Goal: Task Accomplishment & Management: Use online tool/utility

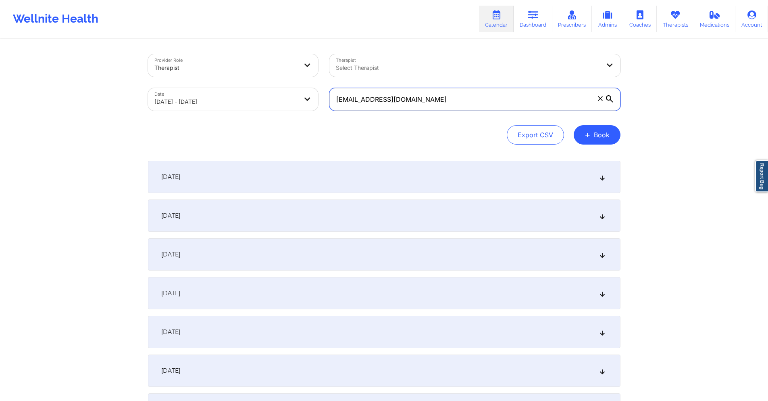
click at [430, 102] on input "[EMAIL_ADDRESS][DOMAIN_NAME]" at bounding box center [475, 99] width 291 height 23
paste input "jaclynndb"
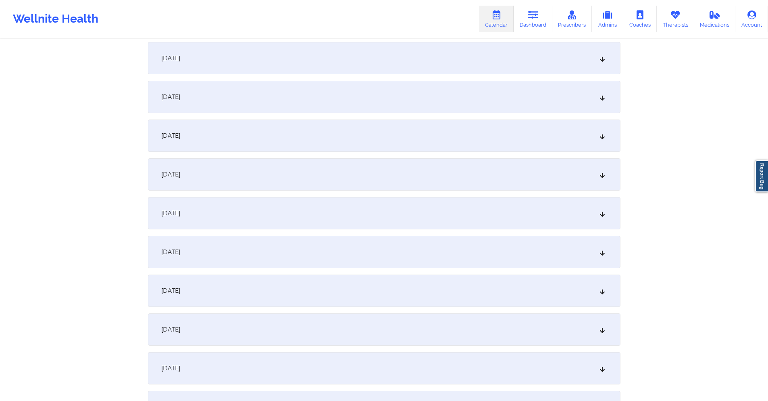
scroll to position [1210, 0]
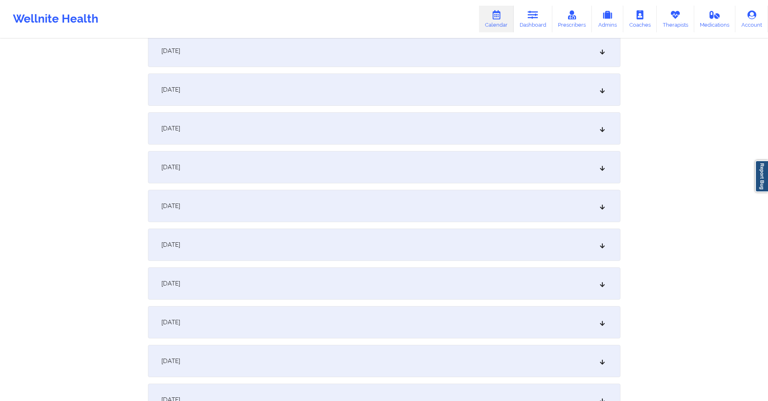
click at [290, 200] on div "[DATE]" at bounding box center [384, 206] width 473 height 32
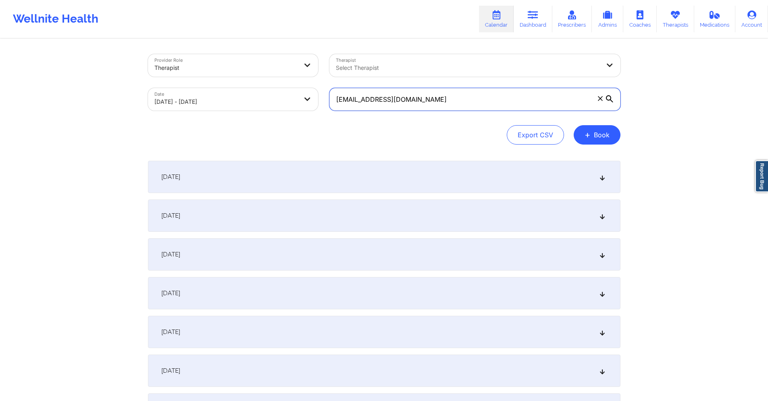
click at [419, 97] on input "[EMAIL_ADDRESS][DOMAIN_NAME]" at bounding box center [475, 99] width 291 height 23
paste input "[EMAIL_ADDRESS]"
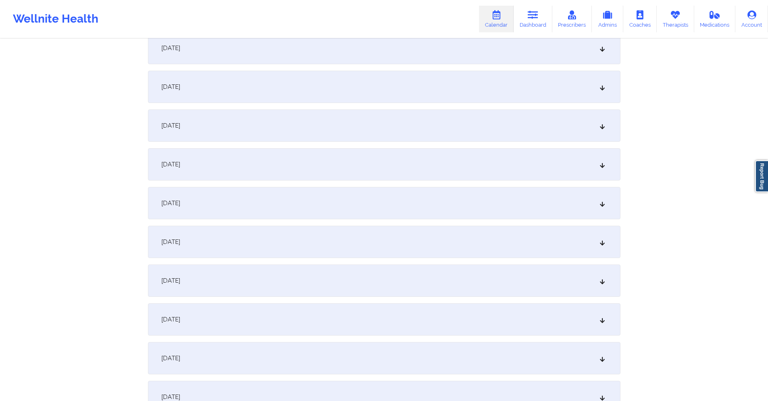
scroll to position [1129, 0]
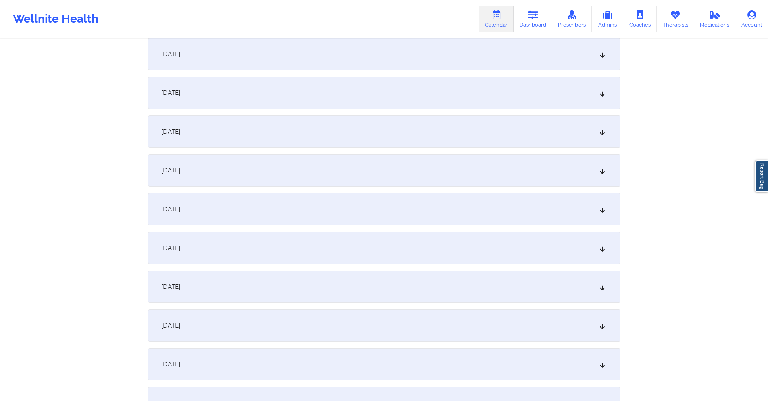
type input "[EMAIL_ADDRESS][DOMAIN_NAME]"
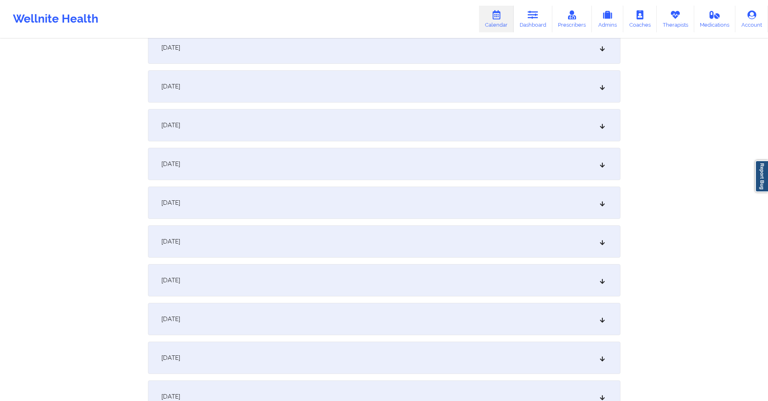
click at [307, 320] on div "[DATE]" at bounding box center [384, 318] width 473 height 32
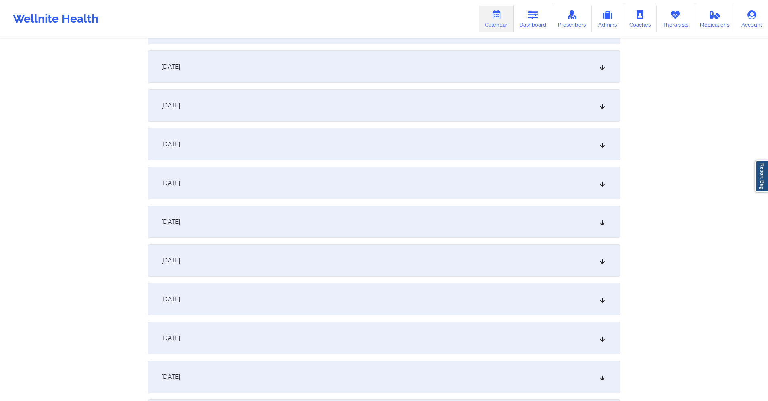
scroll to position [1815, 0]
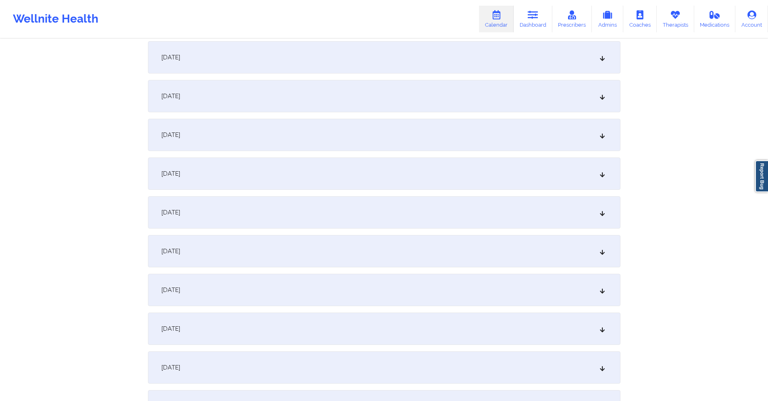
click at [361, 206] on div "[DATE]" at bounding box center [384, 212] width 473 height 32
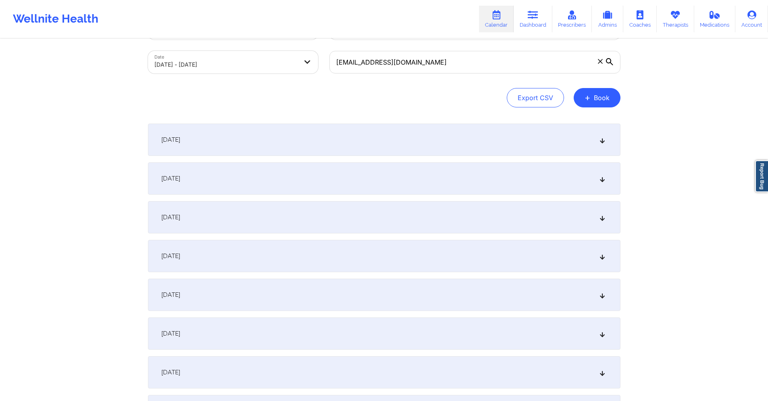
scroll to position [0, 0]
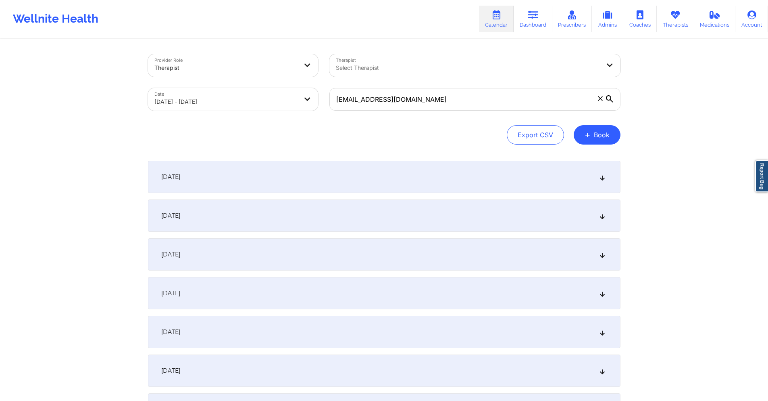
click at [251, 103] on body "Wellnite Health Calendar Dashboard Prescribers Admins Coaches Therapists Medica…" at bounding box center [384, 200] width 768 height 401
select select "2025-8"
select select "2025-9"
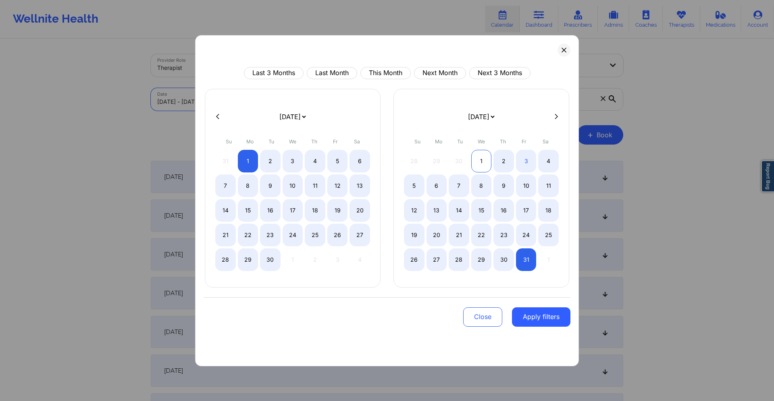
click at [482, 159] on div "1" at bounding box center [481, 161] width 21 height 23
select select "2025-9"
select select "2025-10"
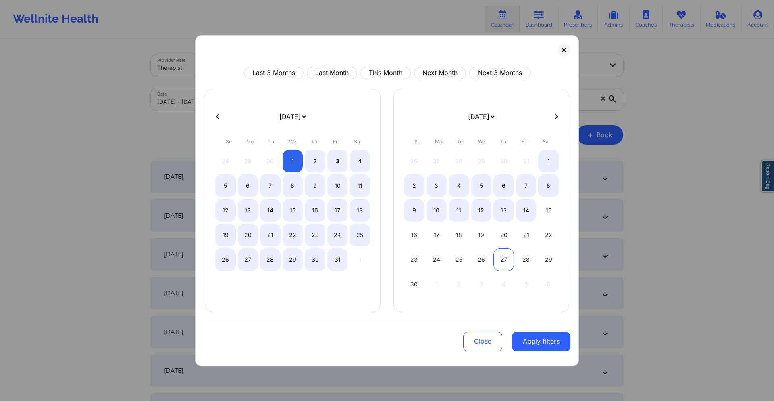
select select "2025-9"
select select "2025-10"
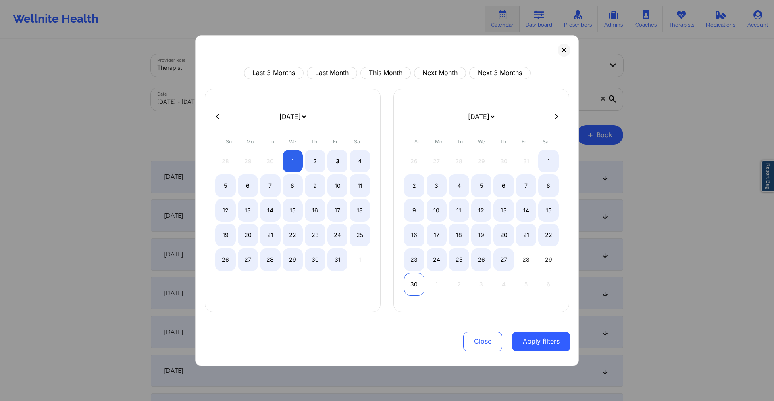
select select "2025-9"
select select "2025-10"
select select "2025-9"
select select "2025-10"
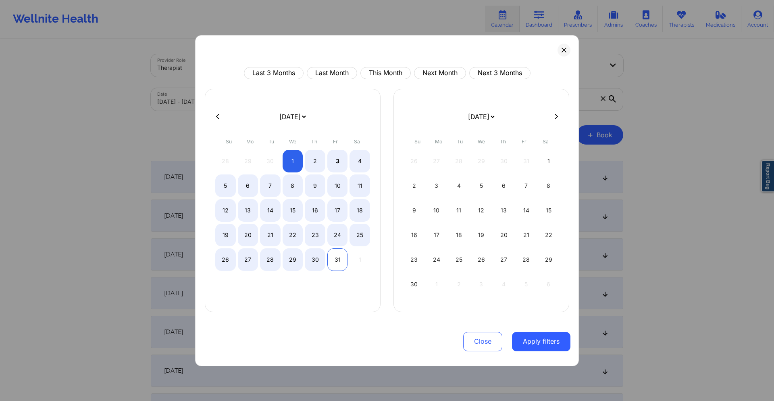
click at [337, 258] on div "31" at bounding box center [338, 259] width 21 height 23
select select "2025-9"
select select "2025-10"
click at [544, 339] on button "Apply filters" at bounding box center [541, 341] width 58 height 19
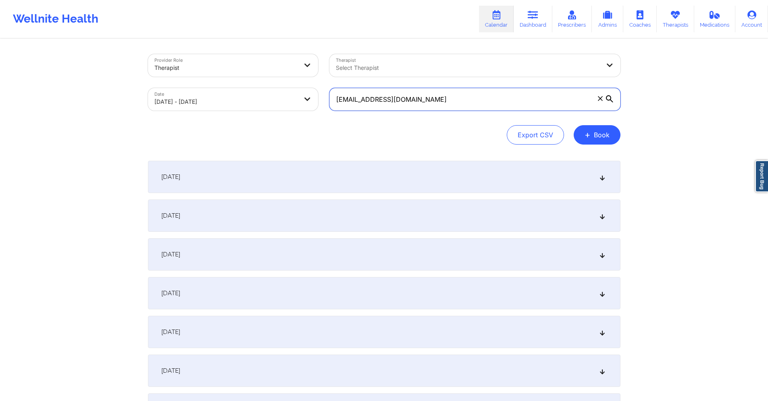
click at [435, 107] on input "[EMAIL_ADDRESS][DOMAIN_NAME]" at bounding box center [475, 99] width 291 height 23
paste input "[PERSON_NAME]"
paste input "[EMAIL_ADDRESS]"
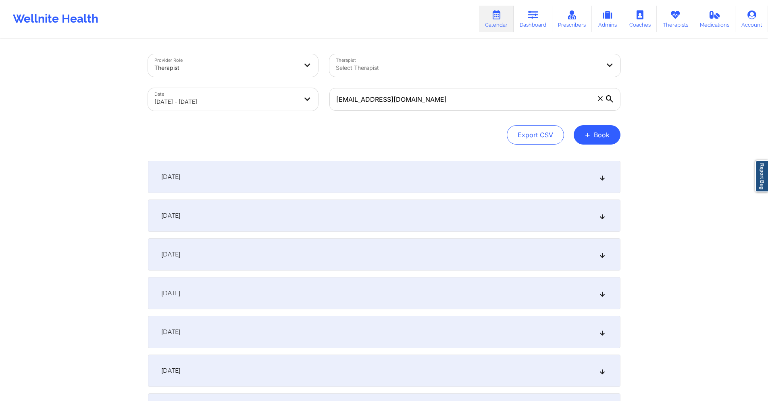
click at [257, 174] on div "[DATE]" at bounding box center [384, 177] width 473 height 32
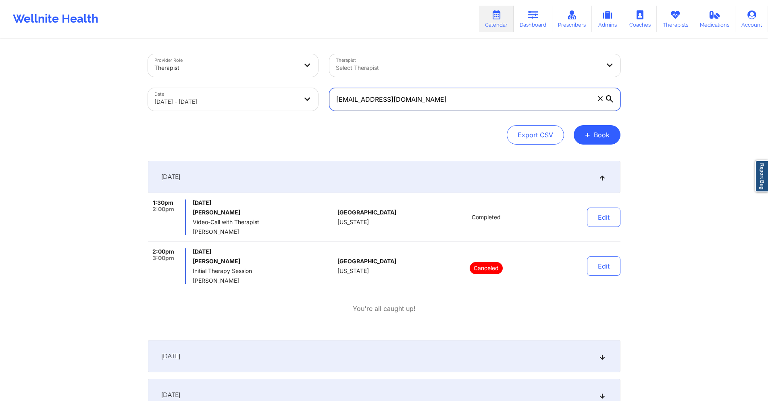
click at [405, 99] on input "[EMAIL_ADDRESS][DOMAIN_NAME]" at bounding box center [475, 99] width 291 height 23
paste input "mheitman@ssclawfirm"
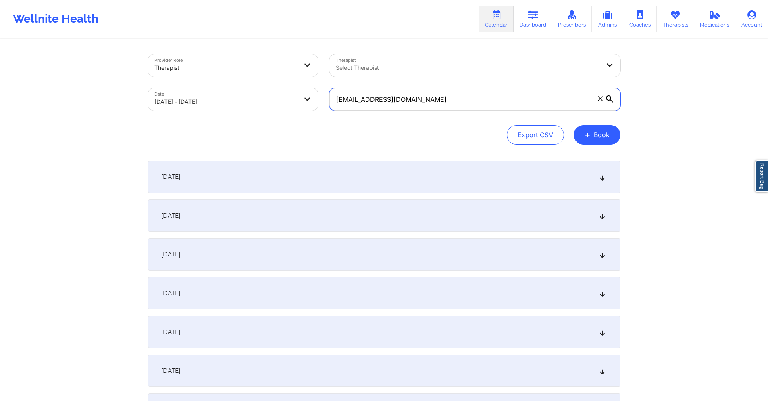
type input "[EMAIL_ADDRESS][DOMAIN_NAME]"
click at [364, 179] on div "[DATE]" at bounding box center [384, 177] width 473 height 32
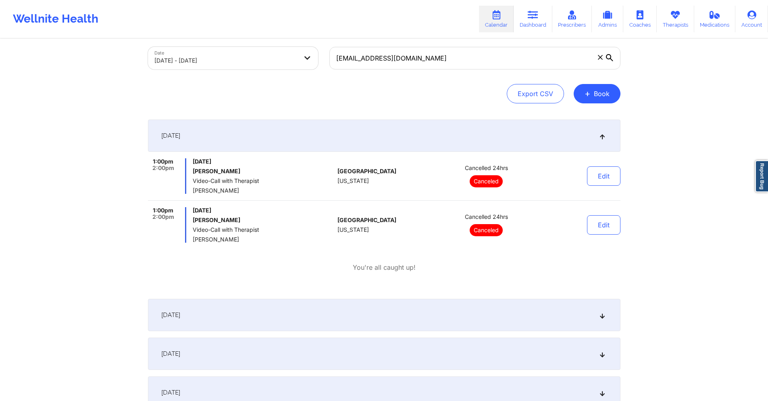
scroll to position [121, 0]
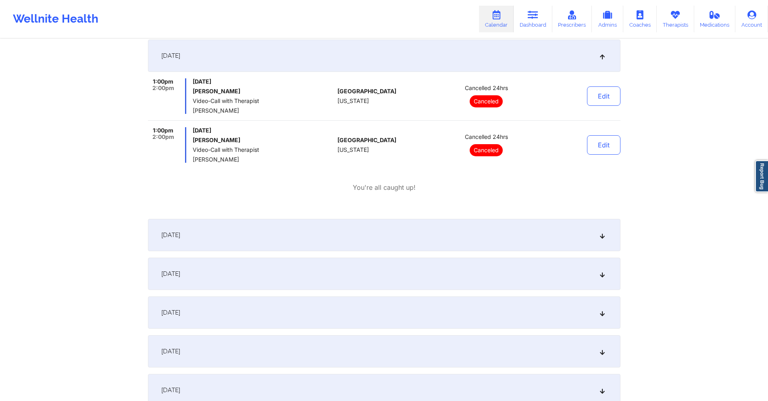
click at [378, 240] on div "[DATE]" at bounding box center [384, 235] width 473 height 32
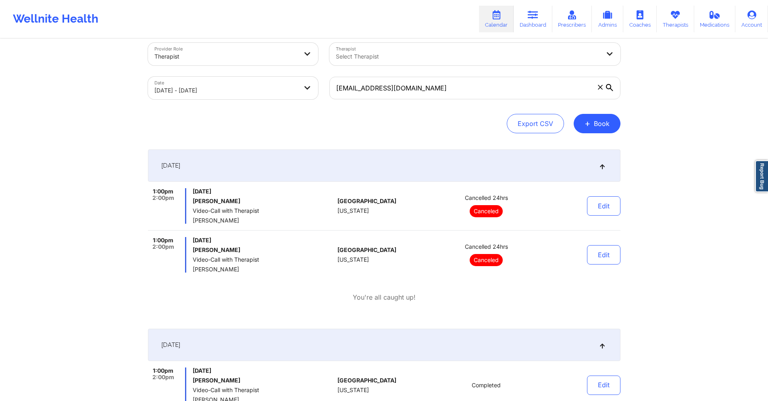
scroll to position [0, 0]
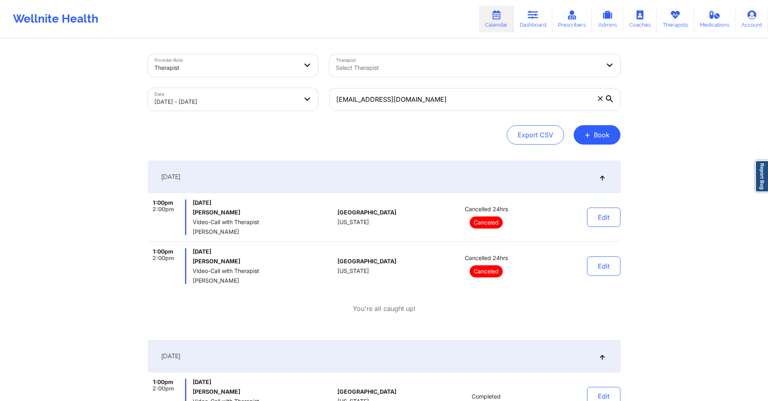
click at [265, 98] on body "Wellnite Health Calendar Dashboard Prescribers Admins Coaches Therapists Medica…" at bounding box center [384, 200] width 768 height 401
select select "2025-9"
select select "2025-10"
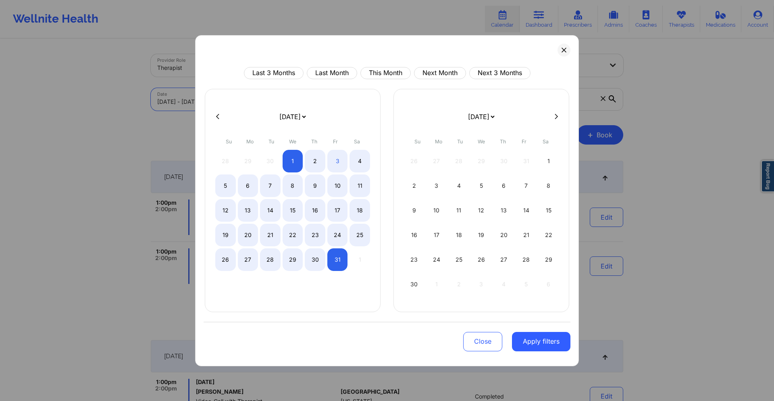
click at [216, 114] on icon at bounding box center [217, 116] width 3 height 6
select select "2025-8"
select select "2025-9"
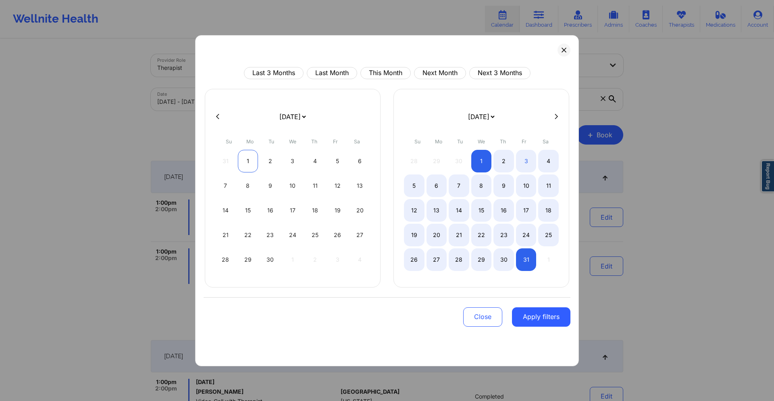
click at [251, 162] on div "1" at bounding box center [248, 161] width 21 height 23
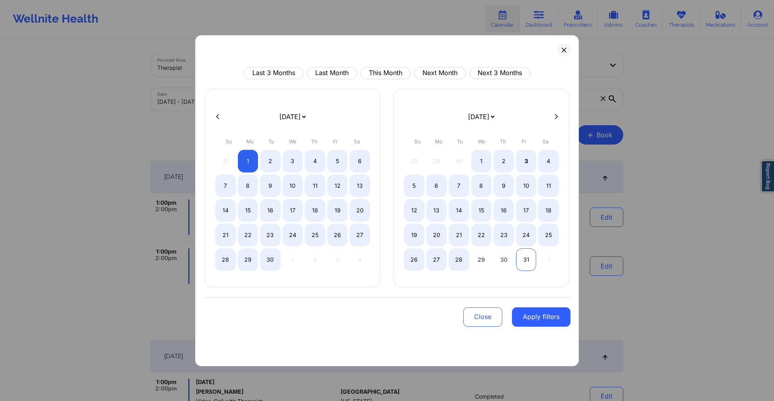
select select "2025-8"
select select "2025-9"
click at [524, 264] on div "31" at bounding box center [526, 259] width 21 height 23
select select "2025-8"
select select "2025-9"
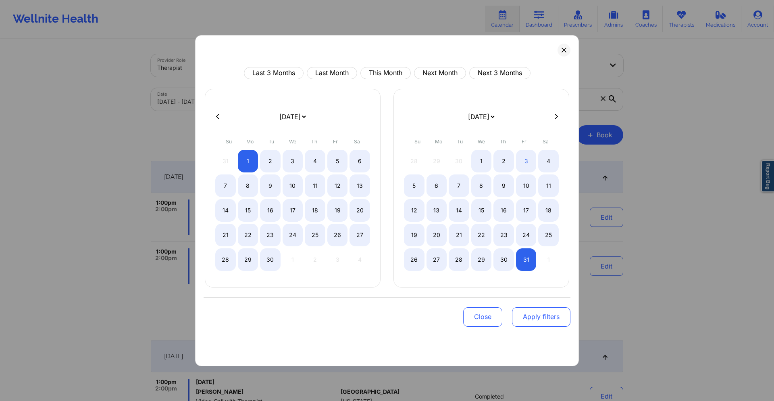
click at [539, 311] on button "Apply filters" at bounding box center [541, 316] width 58 height 19
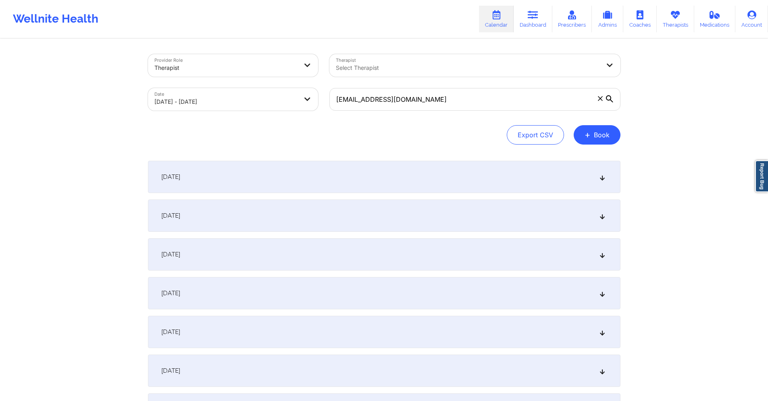
click at [305, 253] on div "[DATE]" at bounding box center [384, 254] width 473 height 32
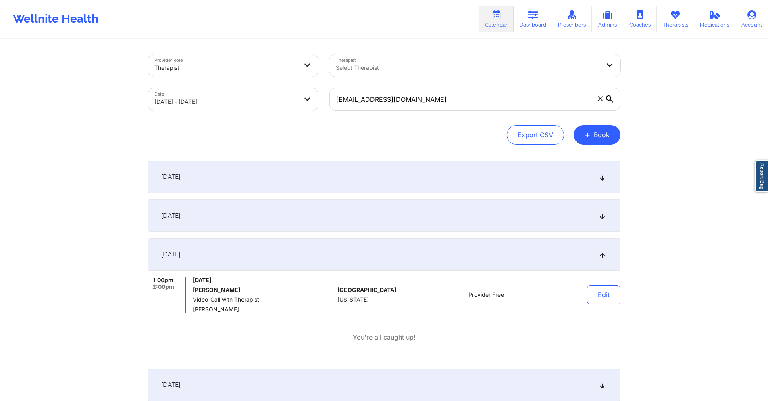
click at [316, 225] on div "[DATE]" at bounding box center [384, 215] width 473 height 32
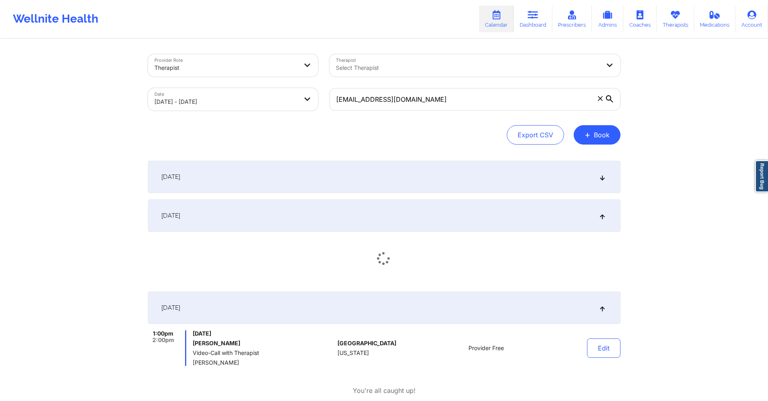
click at [325, 185] on div "[DATE]" at bounding box center [384, 177] width 473 height 32
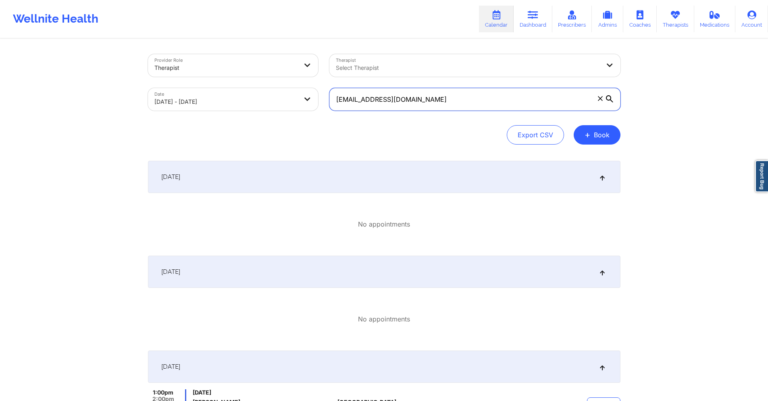
click at [465, 104] on input "[EMAIL_ADDRESS][DOMAIN_NAME]" at bounding box center [475, 99] width 291 height 23
paste input "[PERSON_NAME][EMAIL_ADDRESS]"
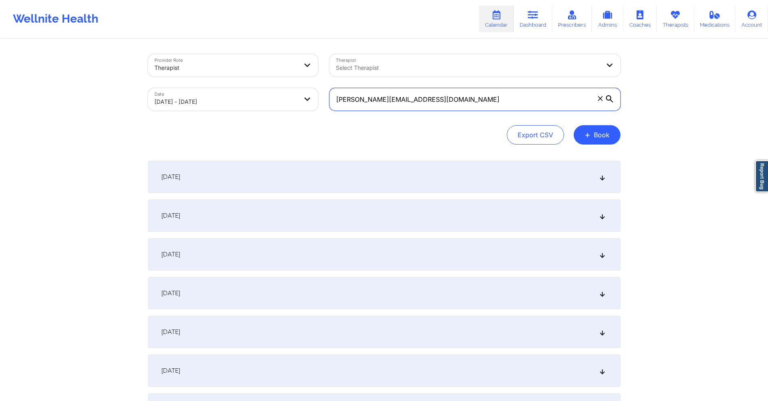
type input "[PERSON_NAME][EMAIL_ADDRESS][DOMAIN_NAME]"
click at [285, 104] on body "Wellnite Health Calendar Dashboard Prescribers Admins Coaches Therapists Medica…" at bounding box center [384, 200] width 768 height 401
select select "2025-8"
select select "2025-9"
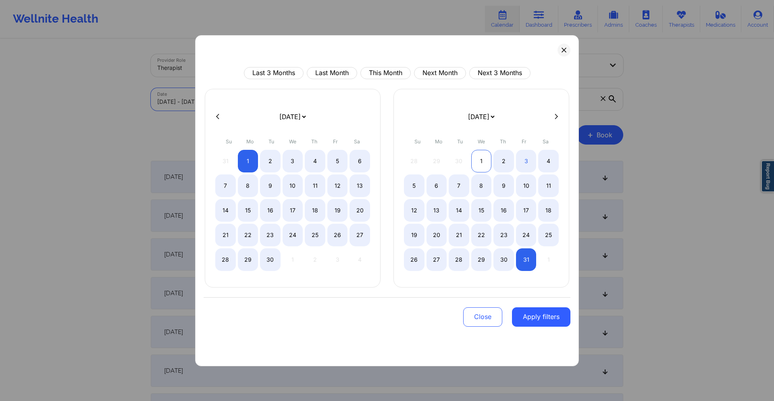
click at [483, 159] on div "1" at bounding box center [481, 161] width 21 height 23
select select "2025-9"
select select "2025-10"
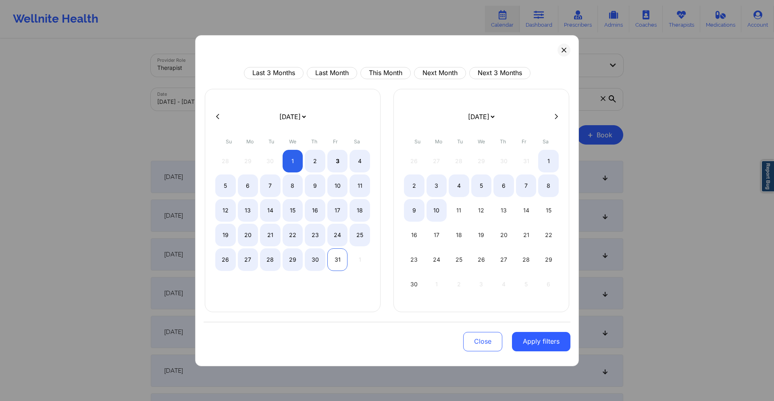
select select "2025-9"
select select "2025-10"
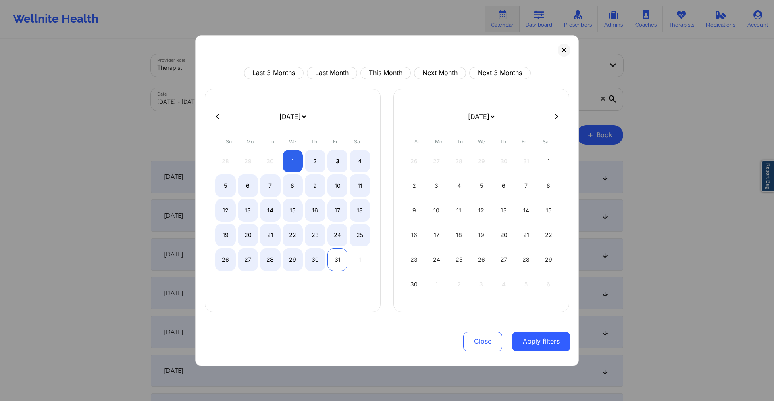
click at [331, 264] on div "31" at bounding box center [338, 259] width 21 height 23
select select "2025-9"
select select "2025-10"
click at [532, 345] on button "Apply filters" at bounding box center [541, 341] width 58 height 19
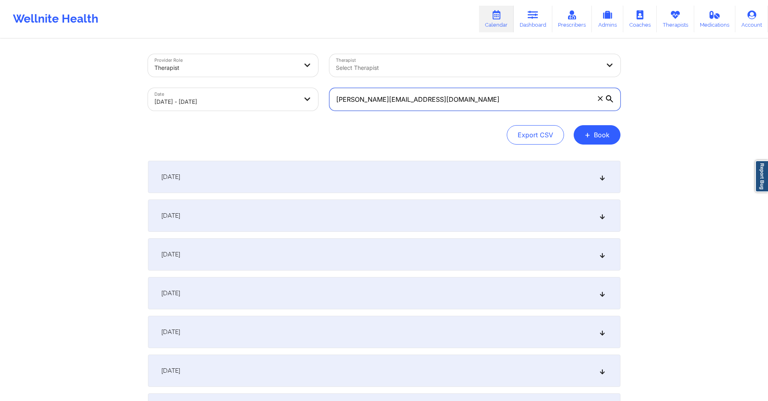
click at [410, 89] on input "[PERSON_NAME][EMAIL_ADDRESS][DOMAIN_NAME]" at bounding box center [475, 99] width 291 height 23
click at [410, 90] on input "[PERSON_NAME][EMAIL_ADDRESS][DOMAIN_NAME]" at bounding box center [475, 99] width 291 height 23
paste input "reneezaldivar"
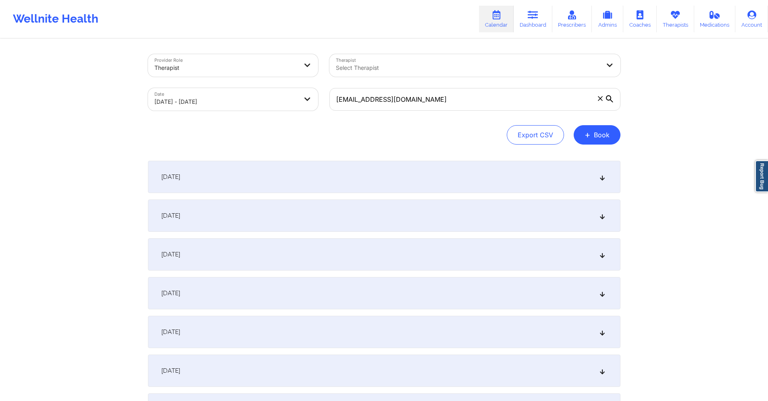
click at [330, 165] on div "[DATE]" at bounding box center [384, 177] width 473 height 32
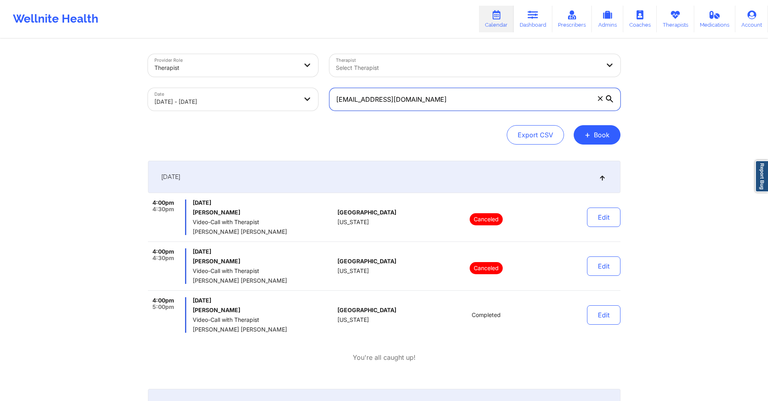
click at [433, 101] on input "[EMAIL_ADDRESS][DOMAIN_NAME]" at bounding box center [475, 99] width 291 height 23
paste input "starbrinasullivan"
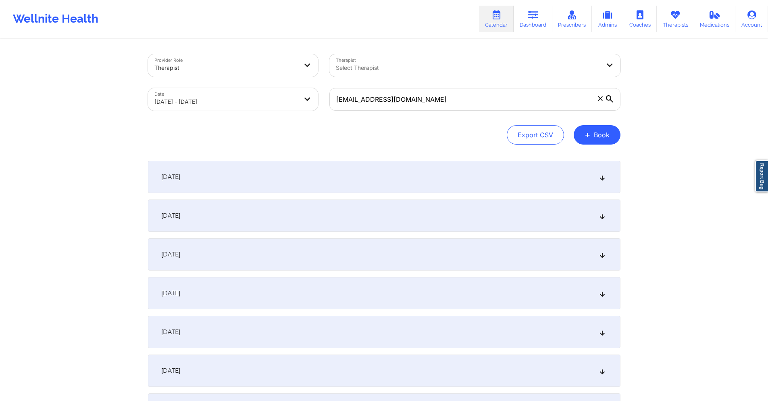
click at [408, 179] on div "[DATE]" at bounding box center [384, 177] width 473 height 32
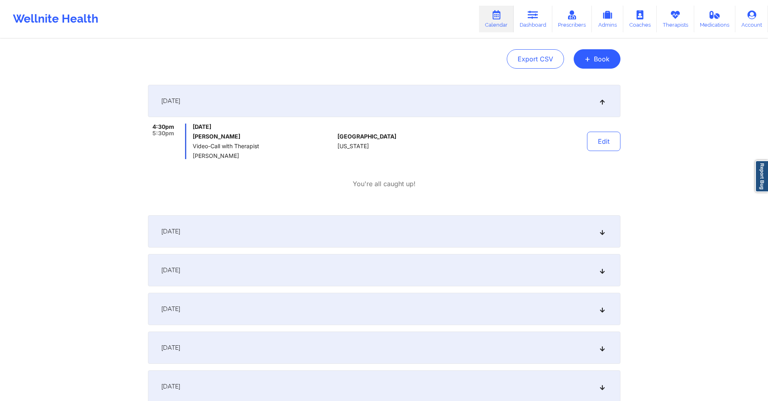
scroll to position [81, 0]
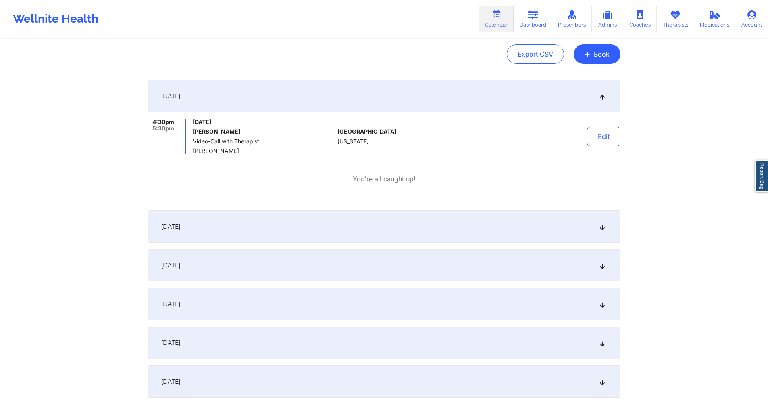
click at [392, 226] on div "[DATE]" at bounding box center [384, 226] width 473 height 32
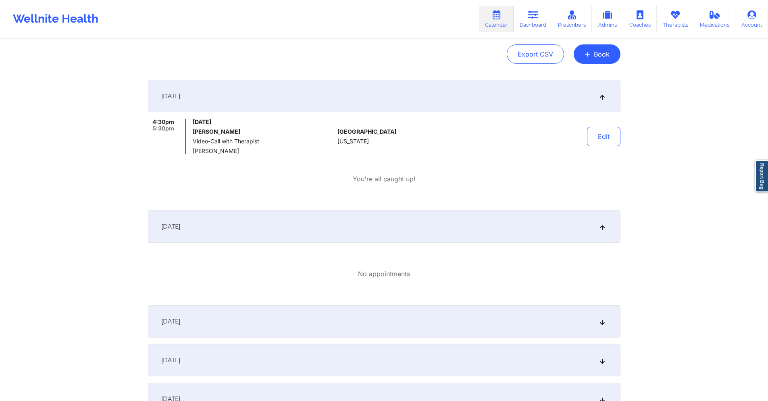
click at [386, 317] on div "[DATE]" at bounding box center [384, 321] width 473 height 32
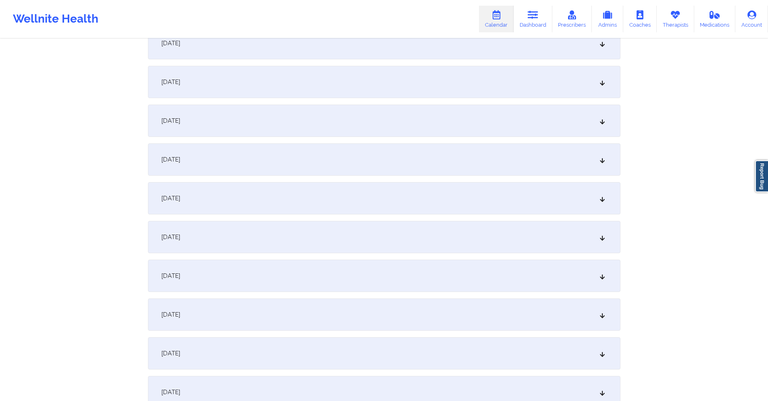
scroll to position [1250, 0]
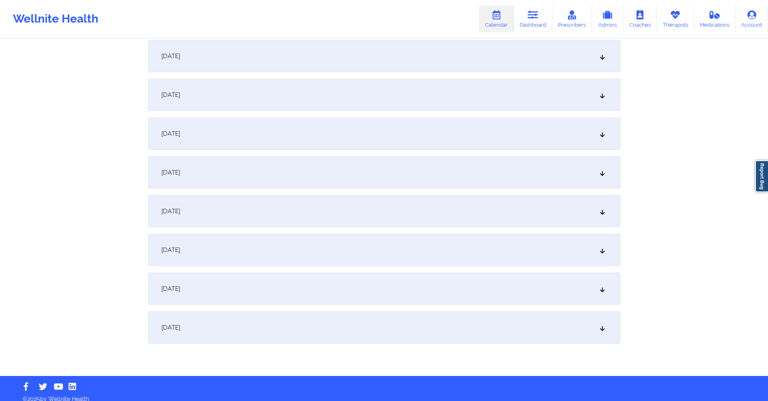
click at [299, 245] on div "[DATE]" at bounding box center [384, 250] width 473 height 32
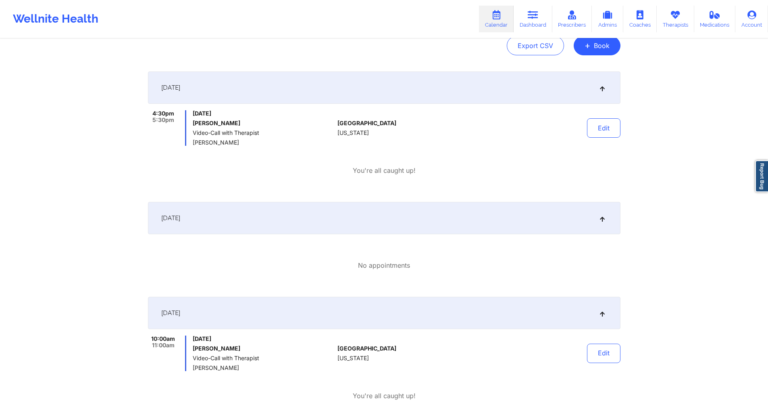
scroll to position [21, 0]
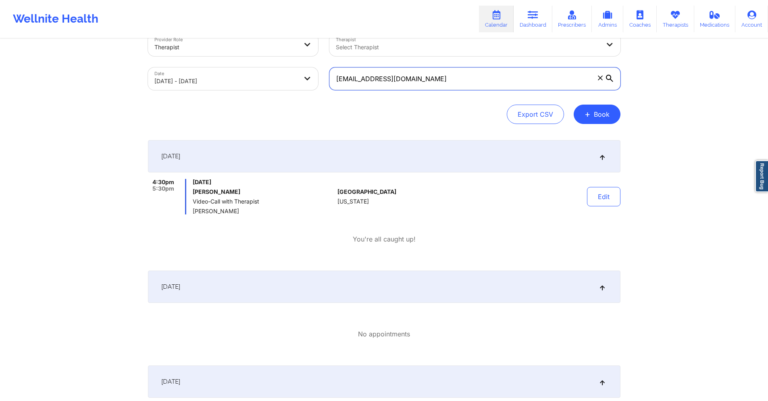
click at [421, 78] on input "[EMAIL_ADDRESS][DOMAIN_NAME]" at bounding box center [475, 78] width 291 height 23
click at [422, 77] on input "[EMAIL_ADDRESS][DOMAIN_NAME]" at bounding box center [475, 78] width 291 height 23
paste input "k.shenkbellamy"
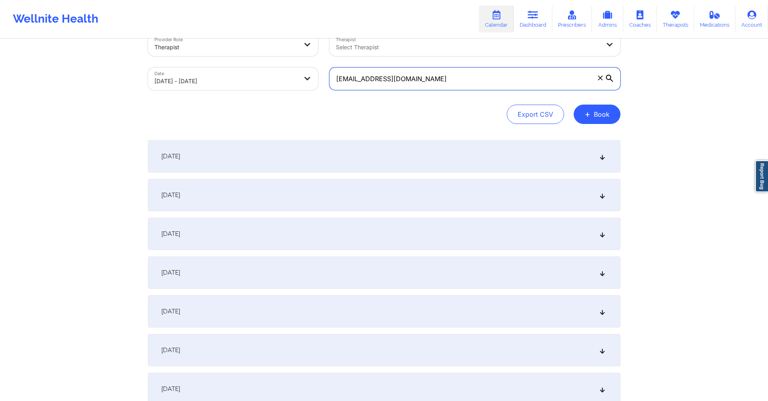
type input "[EMAIL_ADDRESS][DOMAIN_NAME]"
click at [459, 145] on div "[DATE]" at bounding box center [384, 156] width 473 height 32
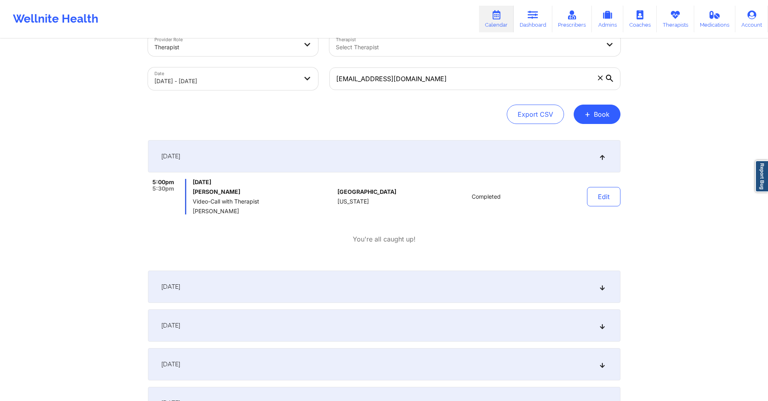
click at [251, 84] on body "Wellnite Health Calendar Dashboard Prescribers Admins Coaches Therapists Medica…" at bounding box center [384, 179] width 768 height 401
select select "2025-9"
select select "2025-10"
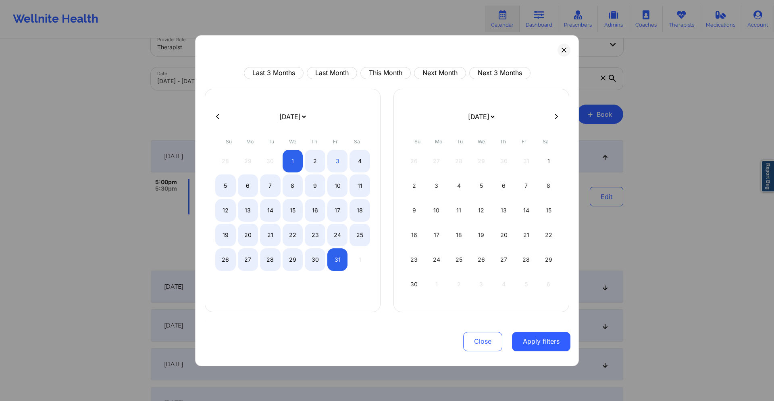
click at [218, 117] on icon at bounding box center [217, 116] width 3 height 6
select select "2025-8"
select select "2025-9"
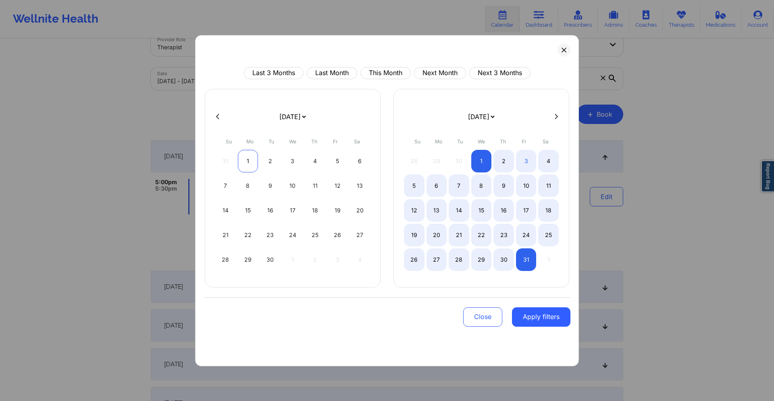
click at [244, 153] on div "1" at bounding box center [248, 161] width 21 height 23
select select "2025-8"
select select "2025-9"
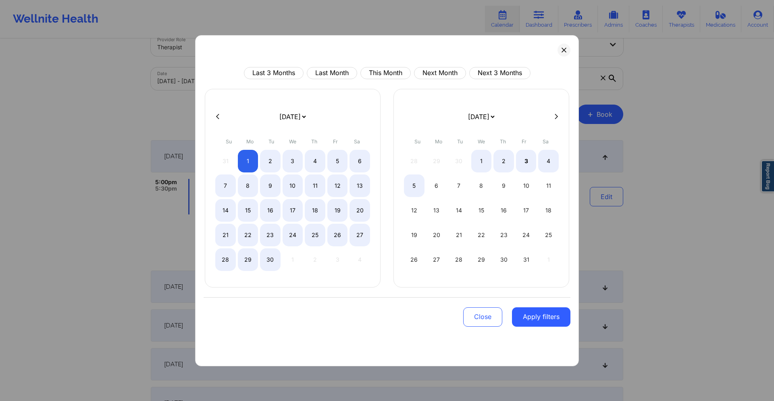
select select "2025-8"
select select "2025-9"
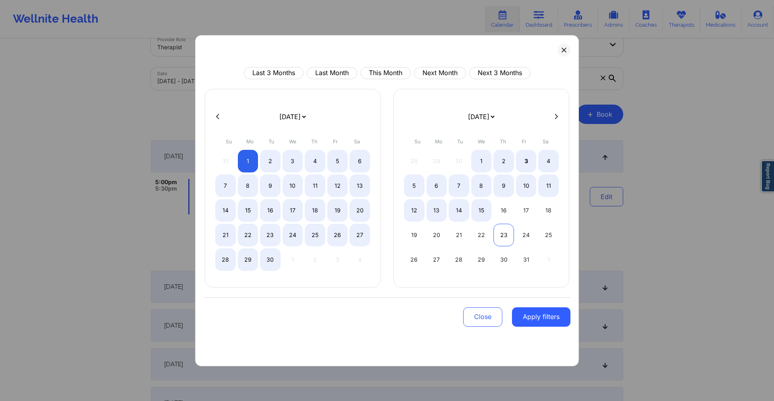
select select "2025-8"
select select "2025-9"
select select "2025-8"
select select "2025-9"
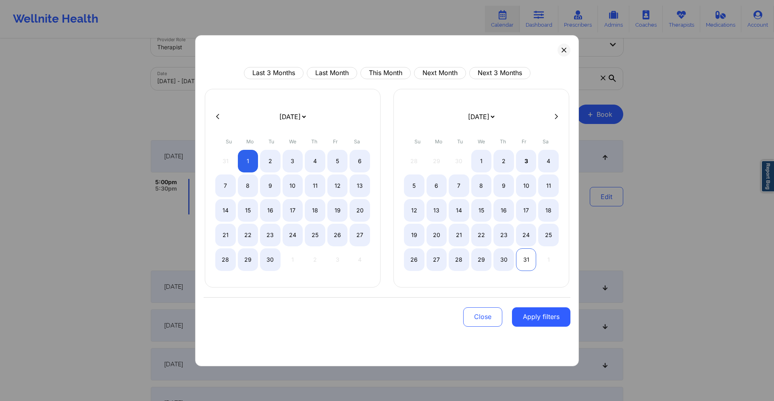
click at [524, 256] on div "31" at bounding box center [526, 259] width 21 height 23
select select "2025-8"
select select "2025-9"
click at [550, 323] on button "Apply filters" at bounding box center [541, 316] width 58 height 19
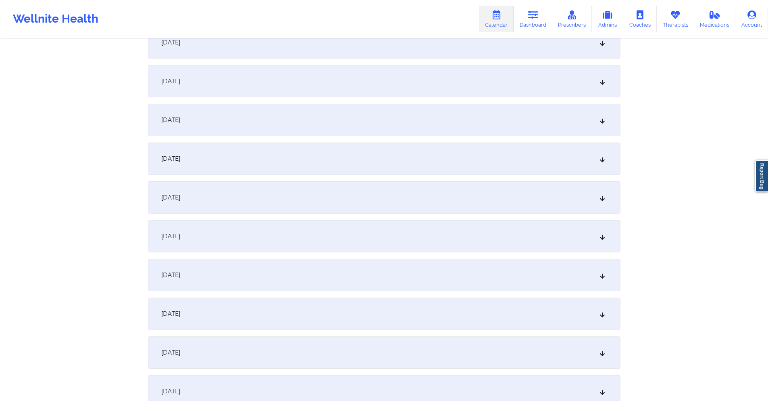
scroll to position [827, 0]
click at [396, 246] on div "[DATE]" at bounding box center [384, 240] width 473 height 32
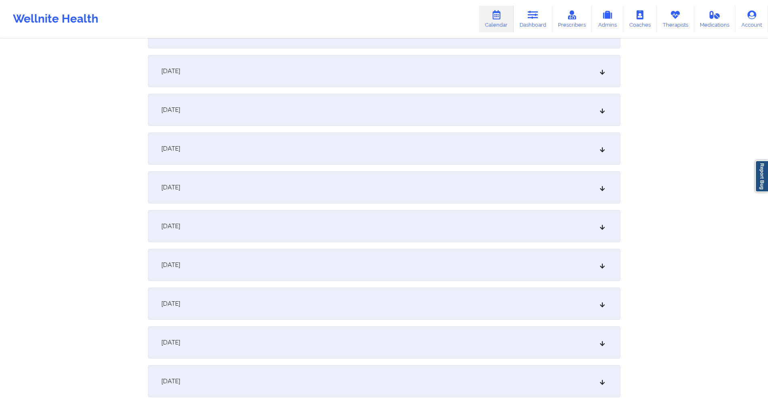
scroll to position [0, 0]
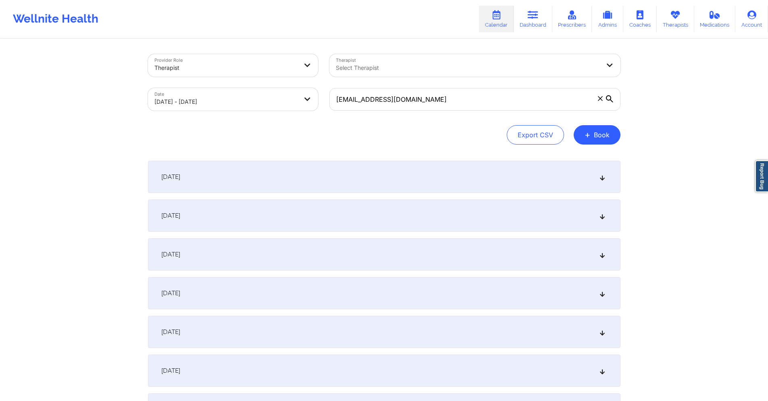
click at [485, 86] on div "[EMAIL_ADDRESS][DOMAIN_NAME]" at bounding box center [475, 99] width 302 height 34
click at [478, 94] on input "[EMAIL_ADDRESS][DOMAIN_NAME]" at bounding box center [475, 99] width 291 height 23
paste input "[EMAIL_ADDRESS]"
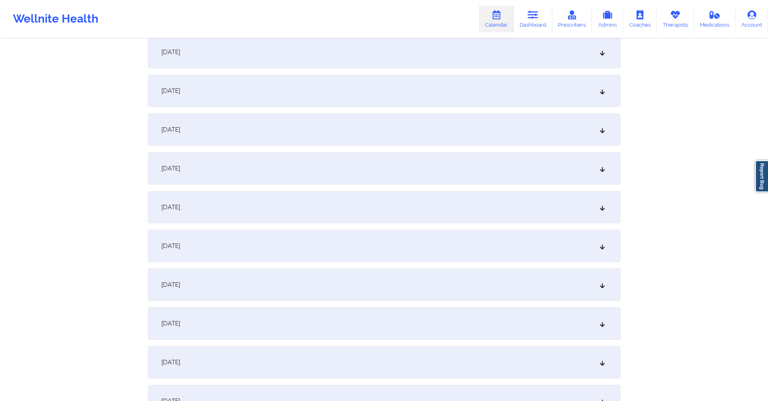
scroll to position [1250, 0]
click at [368, 90] on div "[DATE]" at bounding box center [384, 88] width 473 height 32
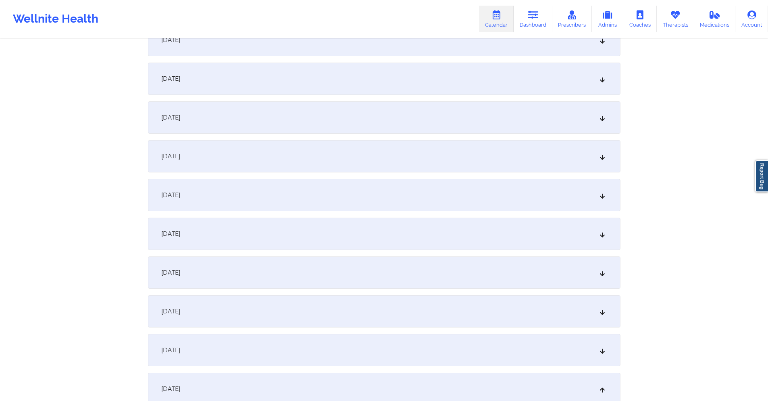
scroll to position [928, 0]
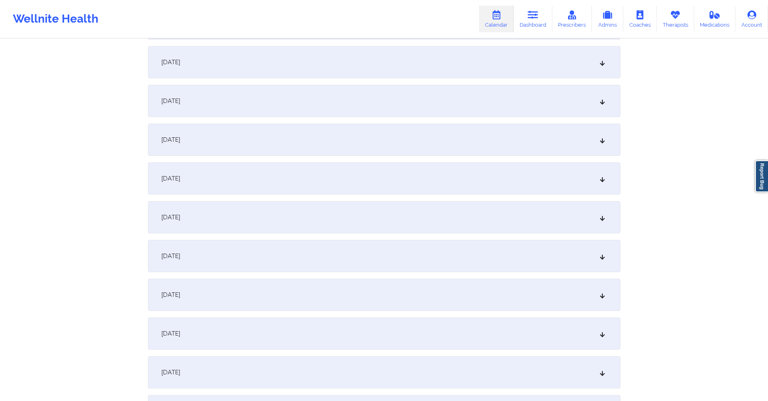
click at [335, 70] on div "[DATE]" at bounding box center [384, 62] width 473 height 32
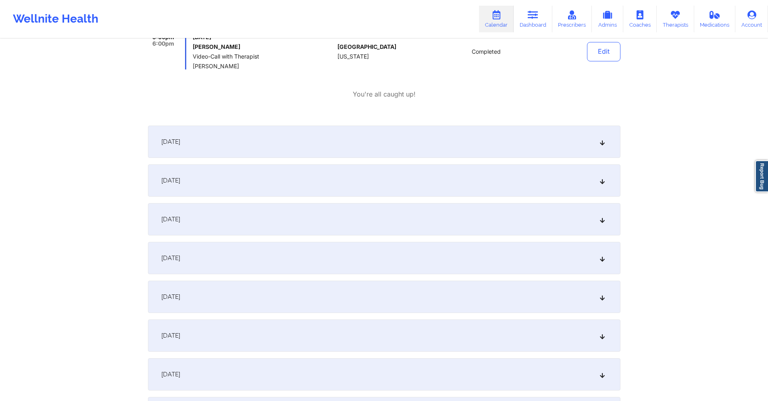
scroll to position [1492, 0]
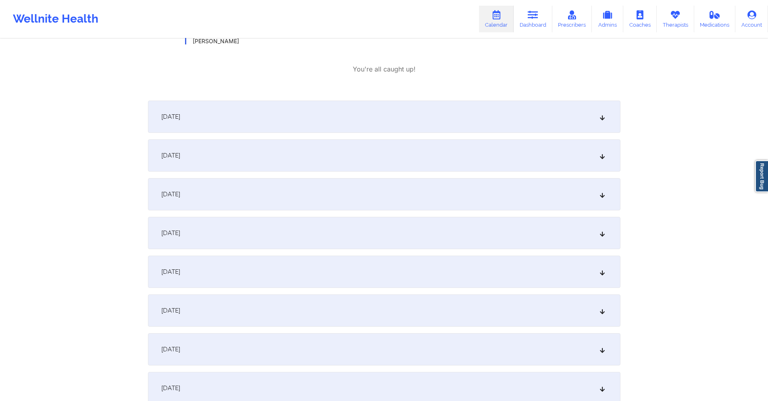
click at [318, 271] on div "[DATE]" at bounding box center [384, 271] width 473 height 32
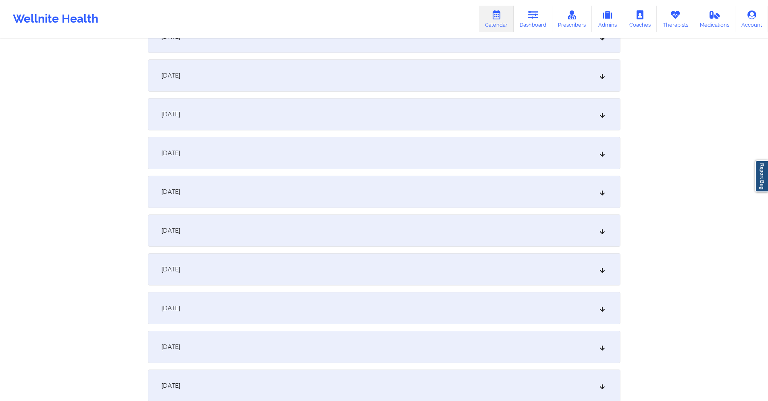
scroll to position [1976, 0]
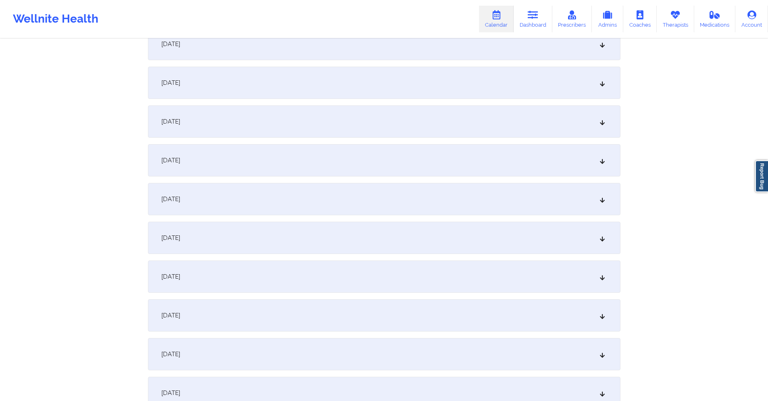
click at [289, 202] on div "[DATE]" at bounding box center [384, 199] width 473 height 32
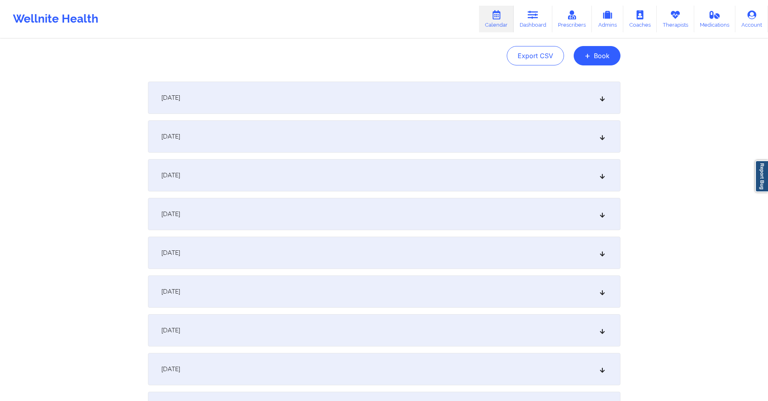
scroll to position [0, 0]
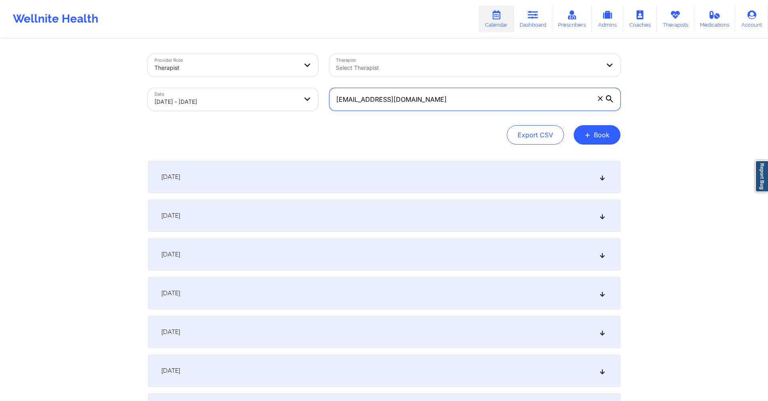
click at [413, 101] on input "[EMAIL_ADDRESS][DOMAIN_NAME]" at bounding box center [475, 99] width 291 height 23
paste input "[PERSON_NAME]"
paste input "[EMAIL_ADDRESS]"
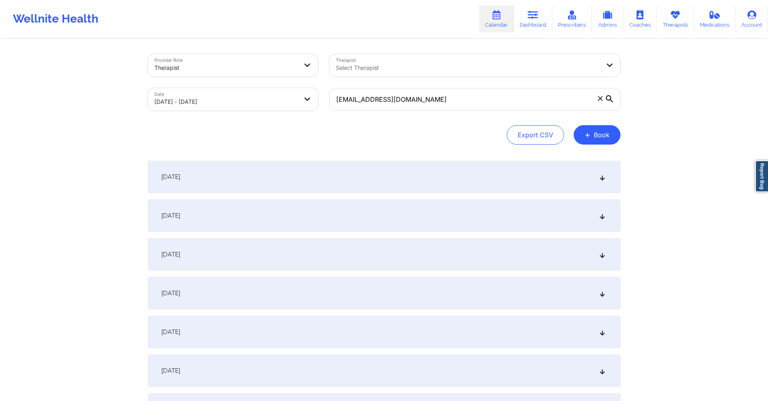
click at [284, 174] on div "[DATE]" at bounding box center [384, 177] width 473 height 32
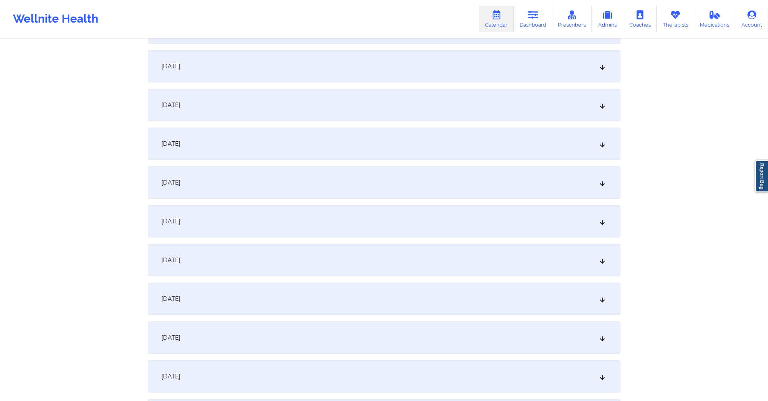
scroll to position [1291, 0]
click at [325, 108] on div "[DATE]" at bounding box center [384, 104] width 473 height 32
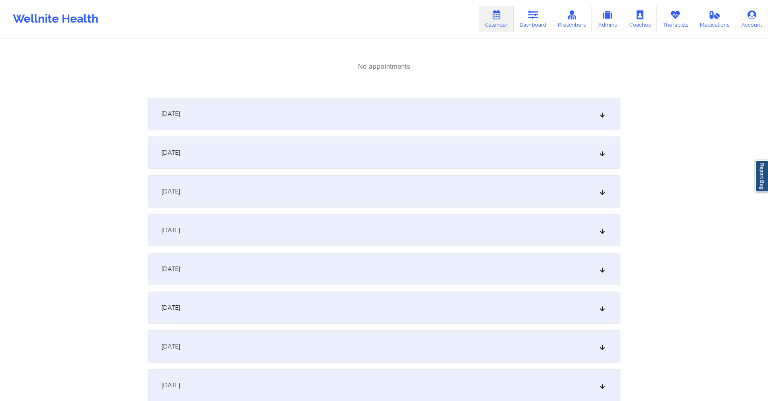
scroll to position [0, 0]
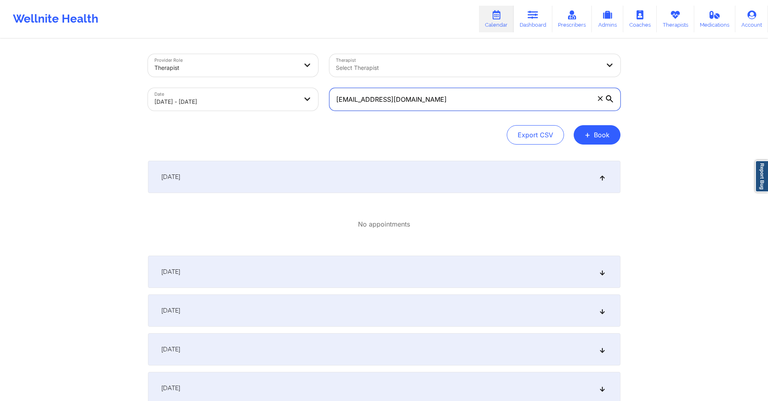
click at [408, 97] on input "[EMAIL_ADDRESS][DOMAIN_NAME]" at bounding box center [475, 99] width 291 height 23
paste input "trishamariee22"
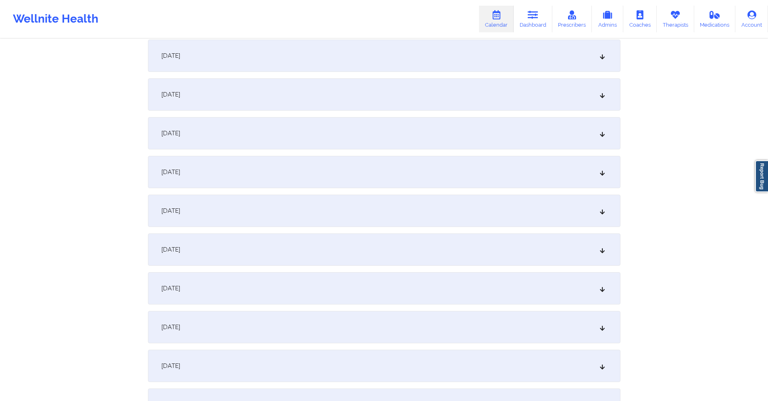
scroll to position [1291, 0]
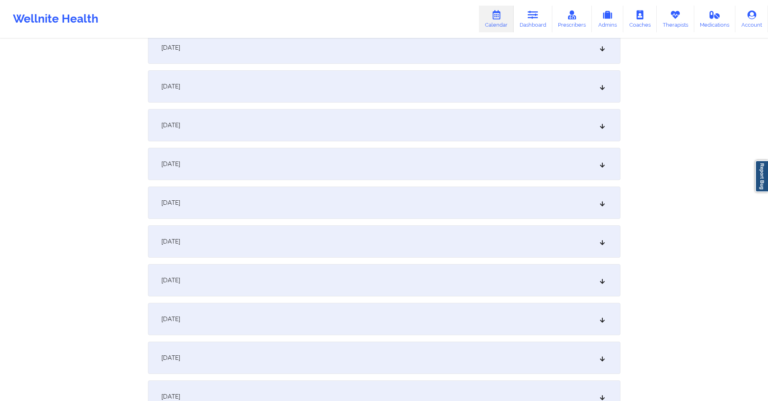
click at [300, 56] on div "[DATE]" at bounding box center [384, 47] width 473 height 32
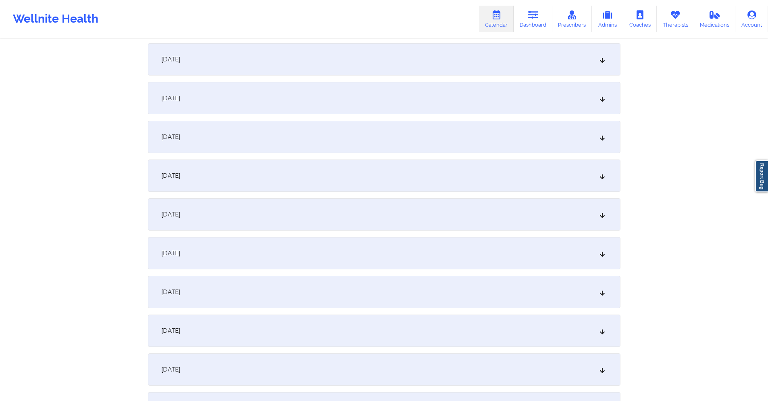
scroll to position [0, 0]
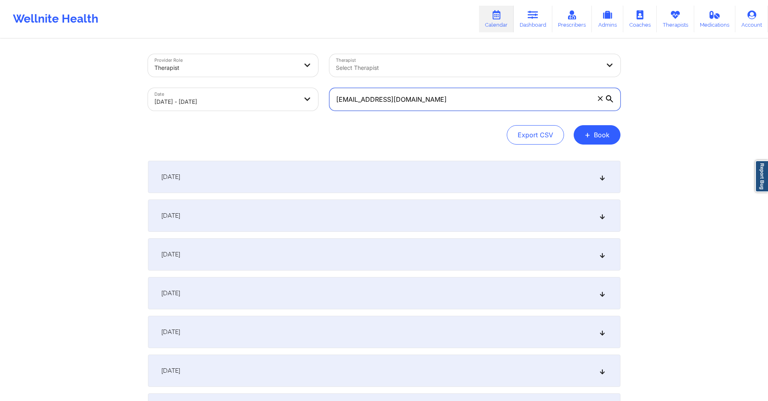
click at [446, 102] on input "[EMAIL_ADDRESS][DOMAIN_NAME]" at bounding box center [475, 99] width 291 height 23
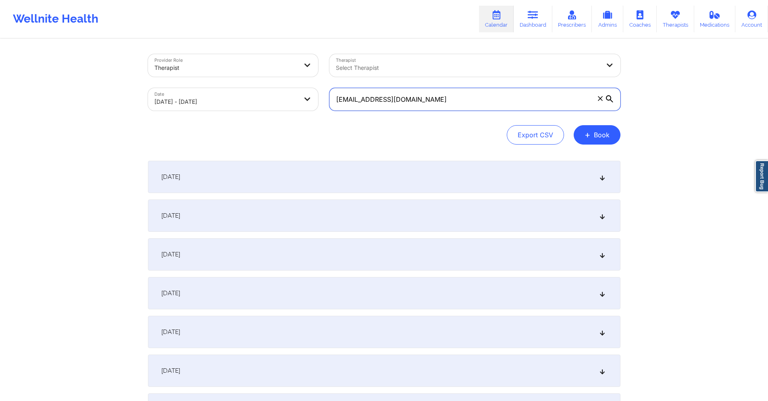
click at [446, 102] on input "[EMAIL_ADDRESS][DOMAIN_NAME]" at bounding box center [475, 99] width 291 height 23
paste input "anethil@hot"
click at [463, 103] on input "[EMAIL_ADDRESS][DOMAIN_NAME]" at bounding box center [475, 99] width 291 height 23
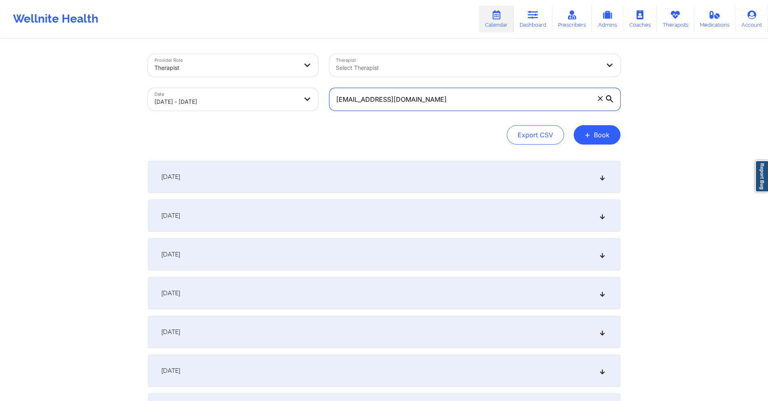
paste input "wenzxong@g"
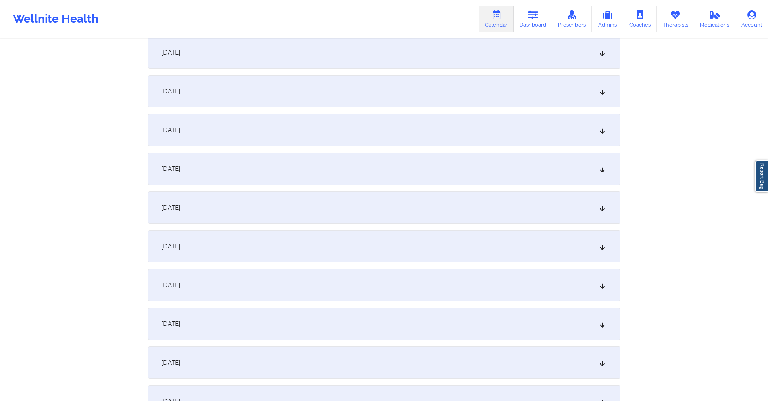
scroll to position [40, 0]
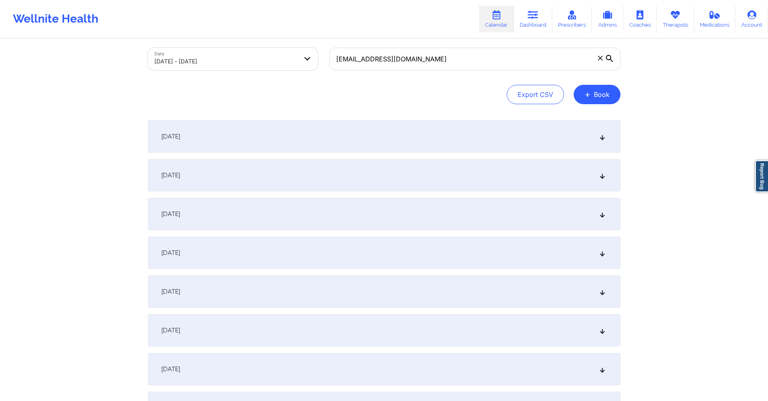
click at [390, 143] on div "[DATE]" at bounding box center [384, 136] width 473 height 32
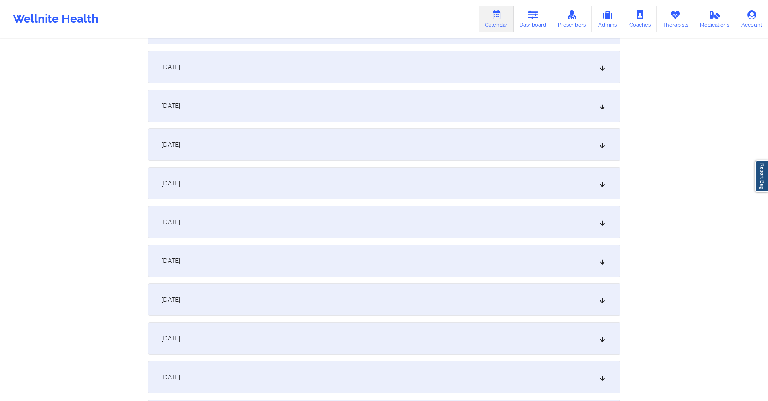
scroll to position [1129, 0]
drag, startPoint x: 284, startPoint y: 271, endPoint x: 296, endPoint y: 260, distance: 16.3
click at [284, 271] on div "[DATE]" at bounding box center [384, 265] width 473 height 32
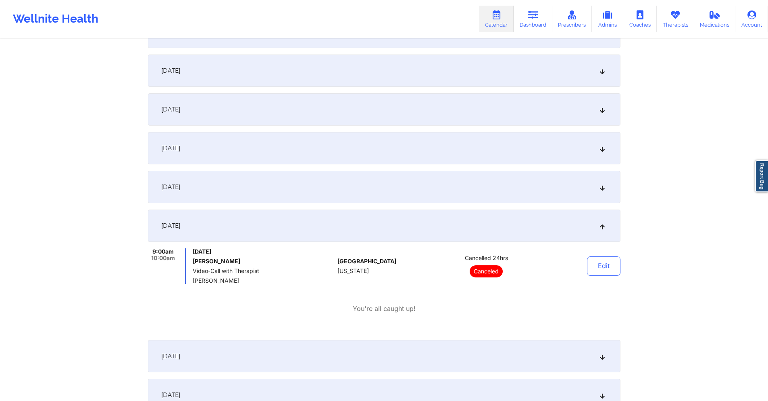
scroll to position [1008, 0]
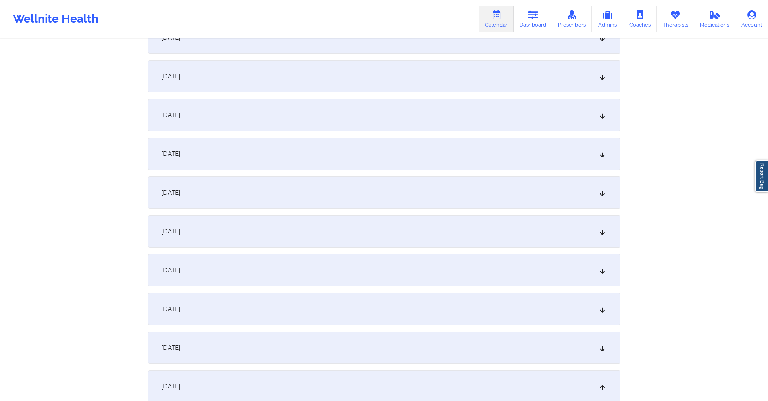
click at [253, 147] on div "[DATE]" at bounding box center [384, 154] width 473 height 32
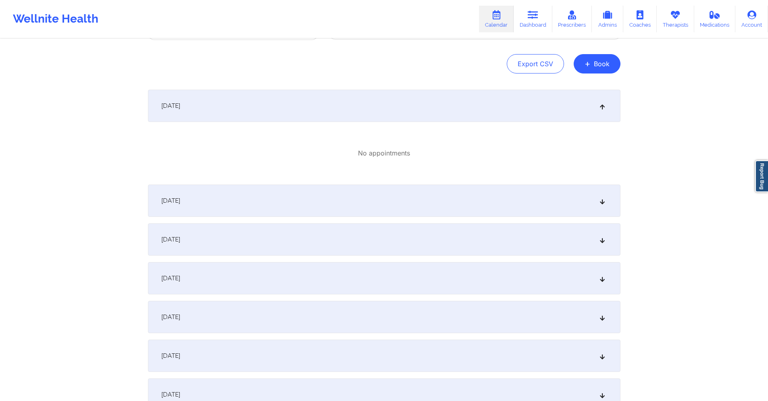
scroll to position [0, 0]
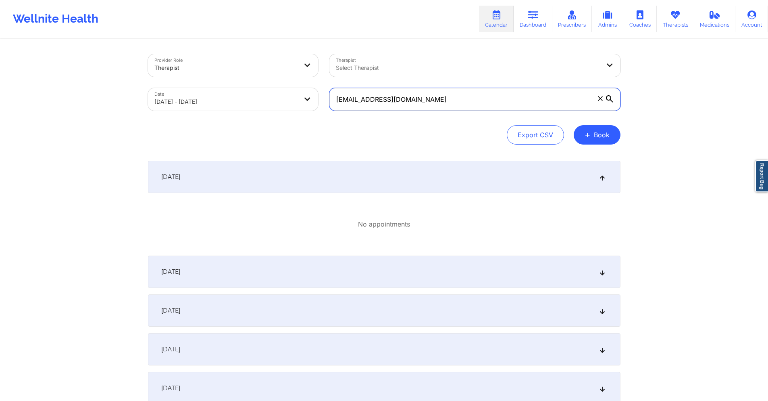
click at [428, 98] on input "[EMAIL_ADDRESS][DOMAIN_NAME]" at bounding box center [475, 99] width 291 height 23
paste input "sarahrosemunley"
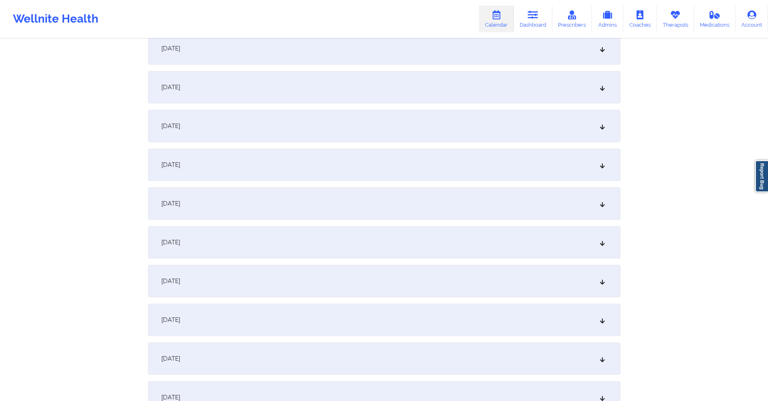
scroll to position [1089, 0]
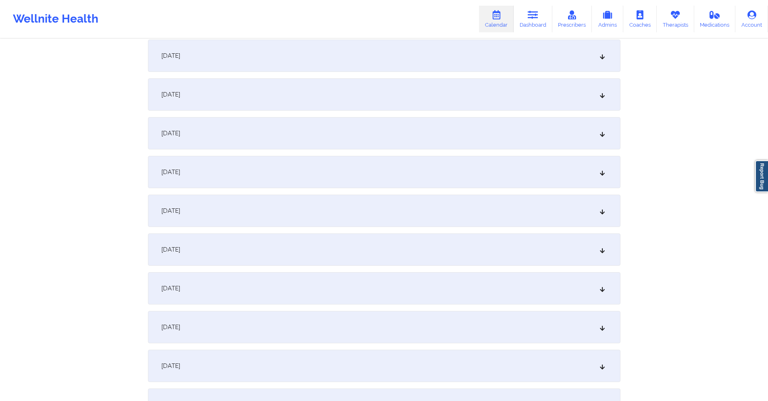
type input "[EMAIL_ADDRESS][DOMAIN_NAME]"
click at [250, 254] on div "[DATE]" at bounding box center [384, 249] width 473 height 32
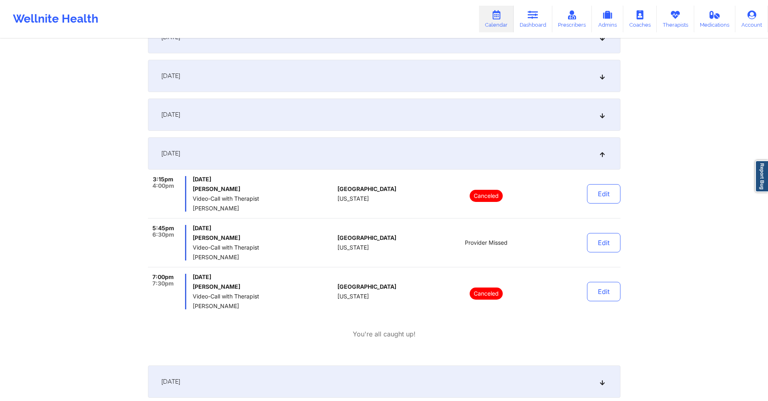
scroll to position [1210, 0]
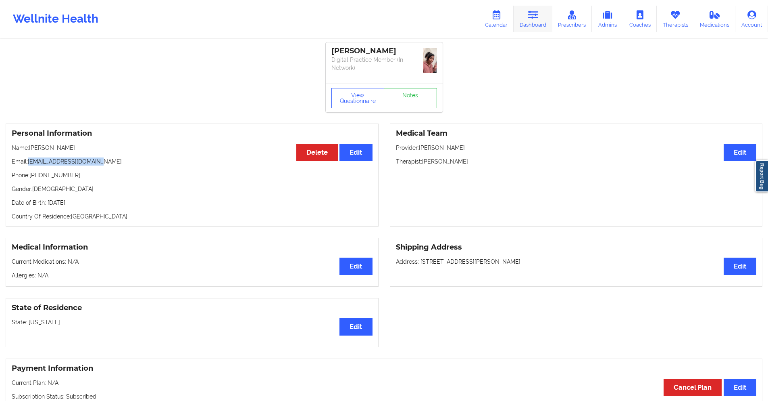
click at [534, 18] on icon at bounding box center [533, 14] width 10 height 9
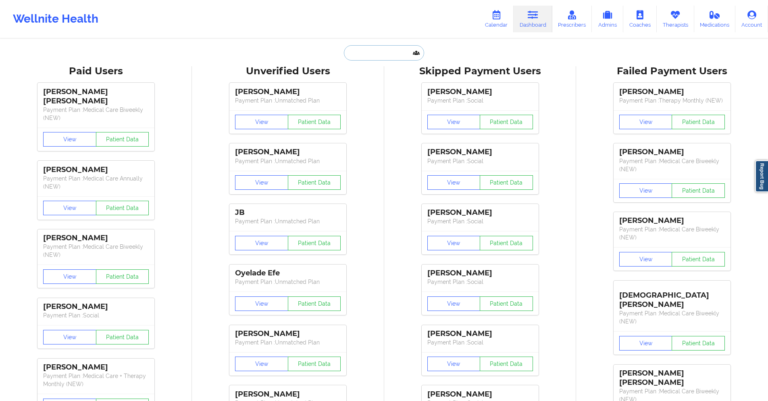
click at [375, 51] on input "text" at bounding box center [384, 52] width 80 height 15
paste input ""From 2025-08-05 session Acuity Notes: Patient: GILMER-M HEITMAN DOB: 08/14/196…"
type input ""From 2025-08-05 session Acuity Notes: Patient: GILMER-M HEITMAN DOB: 08/14/196…"
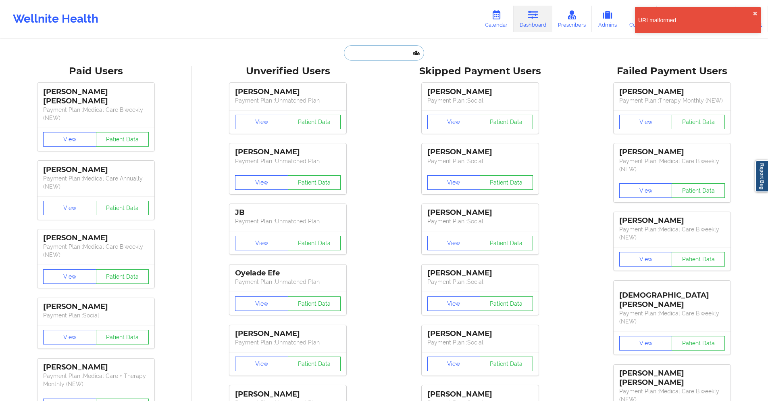
paste input "[EMAIL_ADDRESS][DOMAIN_NAME]"
type input "[EMAIL_ADDRESS][DOMAIN_NAME]"
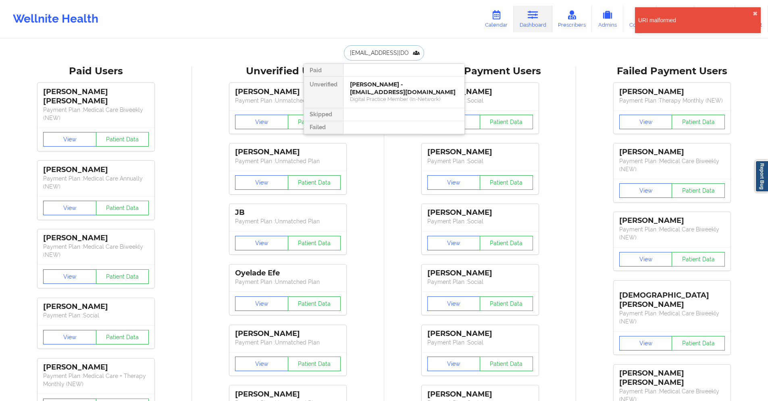
scroll to position [0, 8]
click at [394, 99] on div "Social" at bounding box center [404, 99] width 108 height 7
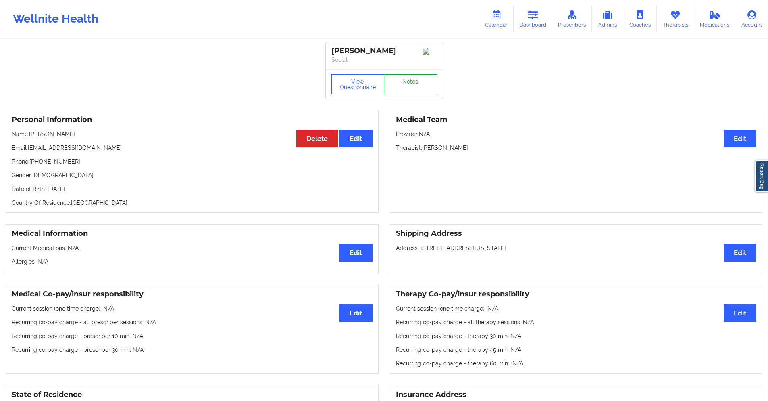
click at [418, 87] on link "Notes" at bounding box center [410, 84] width 53 height 20
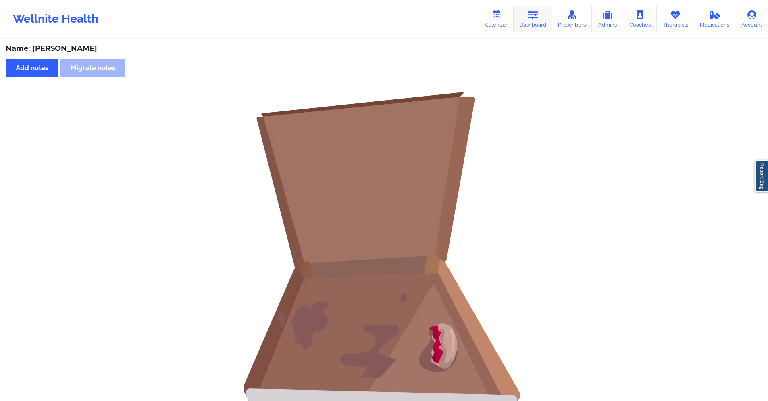
click at [530, 16] on icon at bounding box center [533, 14] width 10 height 9
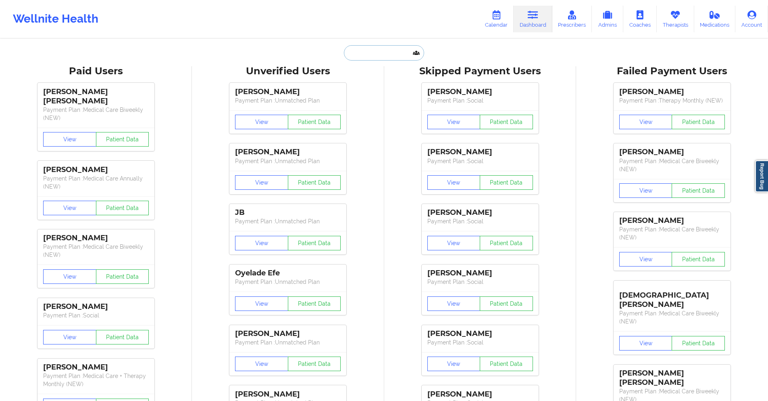
click at [385, 55] on input "text" at bounding box center [384, 52] width 80 height 15
paste input "[EMAIL_ADDRESS][DOMAIN_NAME]"
type input "[EMAIL_ADDRESS][DOMAIN_NAME]"
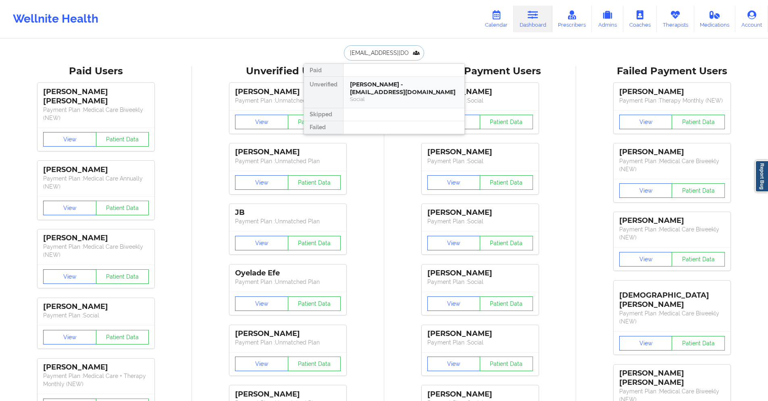
click at [380, 89] on div "Gianfranco Narvasa - zrac04@yahoo.com" at bounding box center [404, 88] width 108 height 15
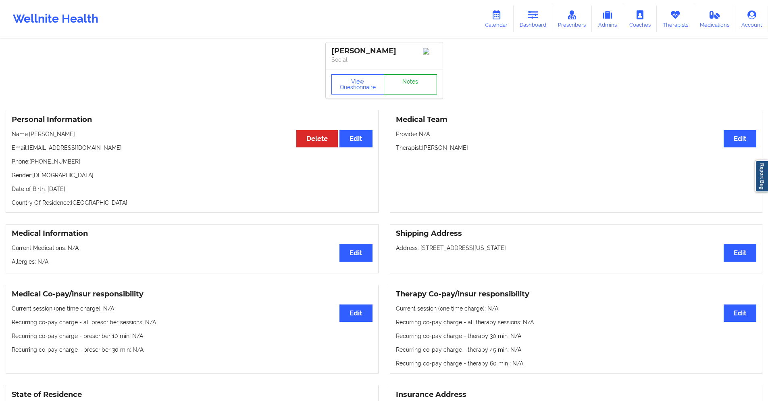
click at [410, 88] on link "Notes" at bounding box center [410, 84] width 53 height 20
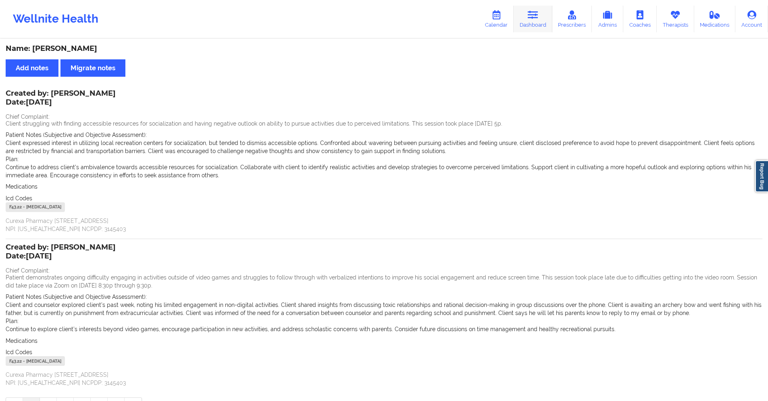
click at [530, 16] on icon at bounding box center [533, 14] width 10 height 9
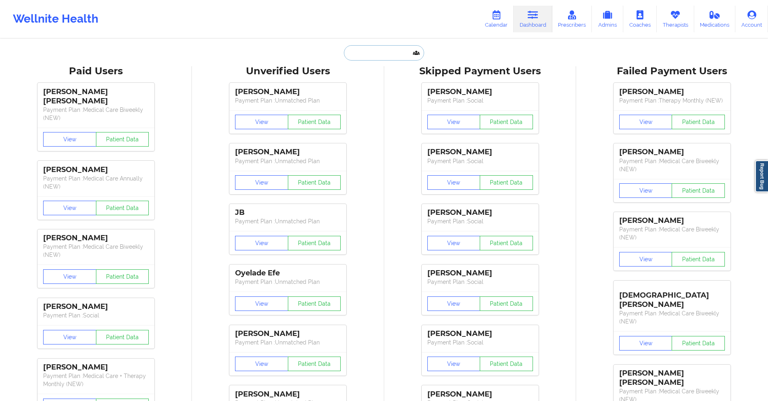
click at [388, 53] on input "text" at bounding box center [384, 52] width 80 height 15
paste input "Hirt"
type input "Hirt"
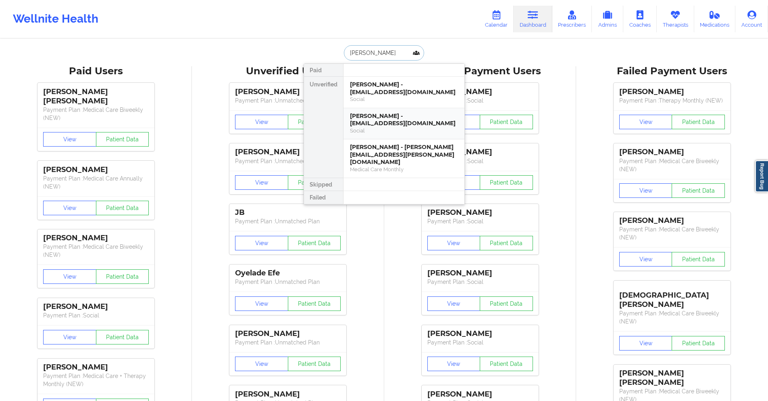
click at [396, 119] on div "Candice Hirt - anethil@hotmail.com" at bounding box center [404, 119] width 108 height 15
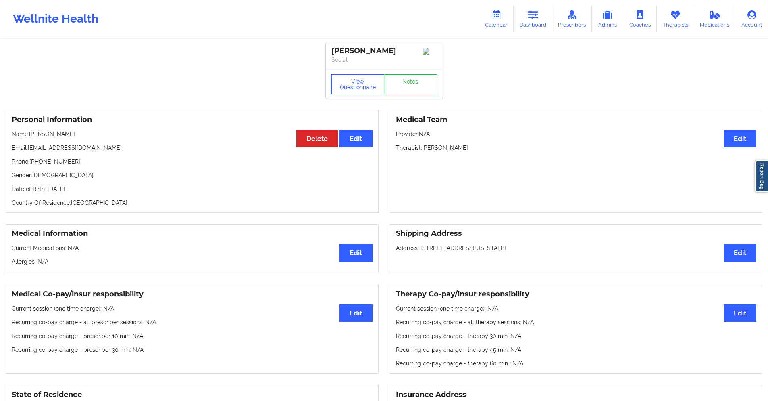
click at [86, 151] on p "Email: anethil@hotmail.com" at bounding box center [192, 148] width 361 height 8
drag, startPoint x: 86, startPoint y: 150, endPoint x: 32, endPoint y: 154, distance: 53.8
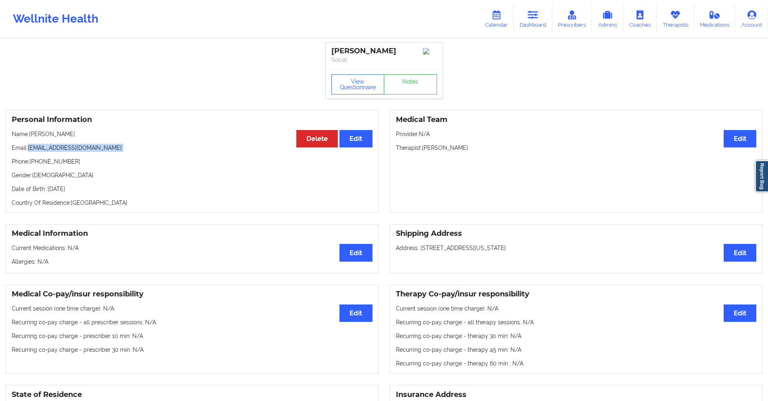
click at [32, 152] on p "Email: anethil@hotmail.com" at bounding box center [192, 148] width 361 height 8
click at [529, 21] on link "Dashboard" at bounding box center [533, 19] width 39 height 27
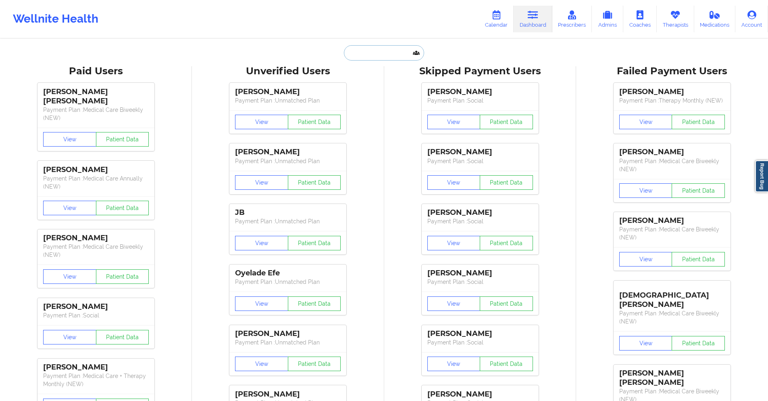
click at [384, 52] on input "text" at bounding box center [384, 52] width 80 height 15
paste input "[EMAIL_ADDRESS][DOMAIN_NAME]"
type input "[EMAIL_ADDRESS][DOMAIN_NAME]"
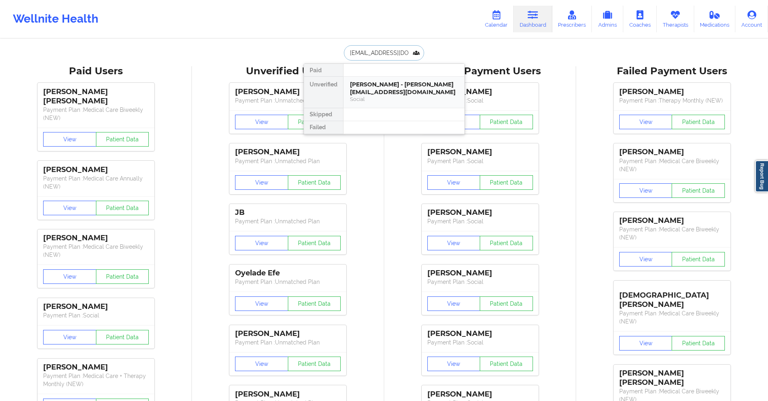
click at [396, 92] on div "Hui Wen Ong - wenzxong@gmail.com" at bounding box center [404, 88] width 108 height 15
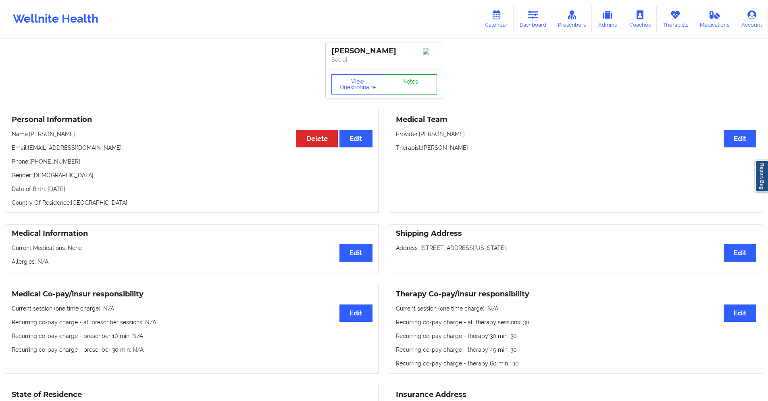
click at [396, 92] on link "Notes" at bounding box center [410, 84] width 53 height 20
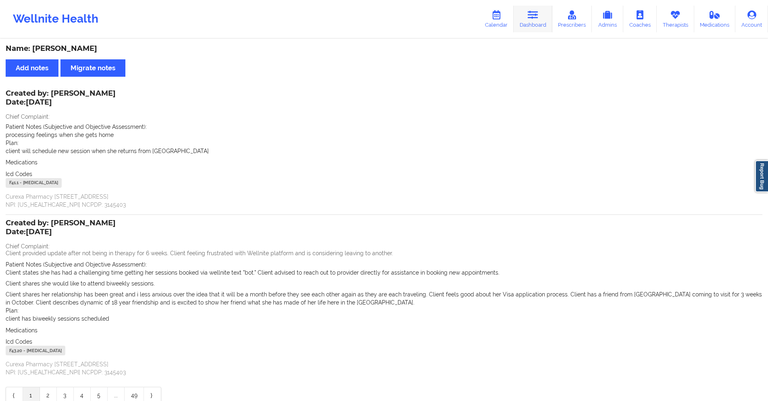
click at [535, 12] on icon at bounding box center [533, 14] width 10 height 9
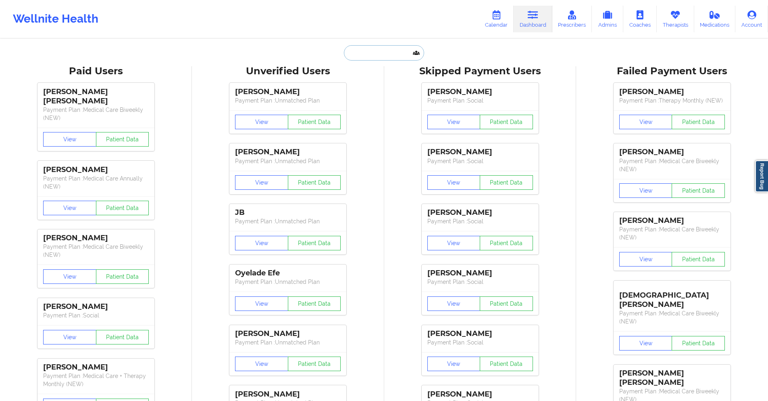
click at [388, 52] on input "text" at bounding box center [384, 52] width 80 height 15
paste input "[EMAIL_ADDRESS][DOMAIN_NAME]"
type input "[EMAIL_ADDRESS][DOMAIN_NAME]"
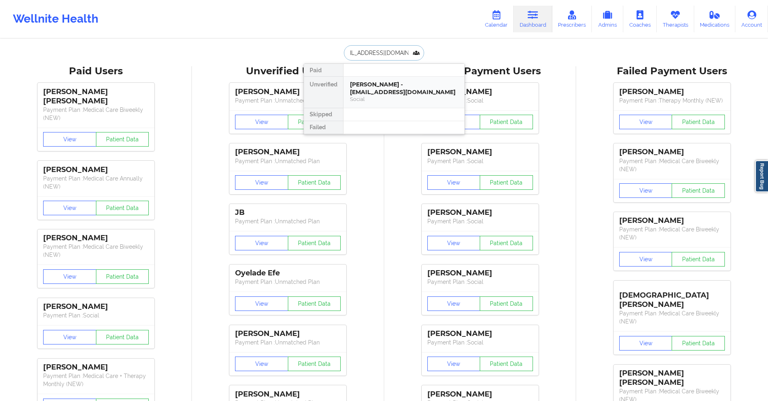
click at [385, 88] on div "Sarah R Munley - sarahrosemunley@gmail.com" at bounding box center [404, 88] width 108 height 15
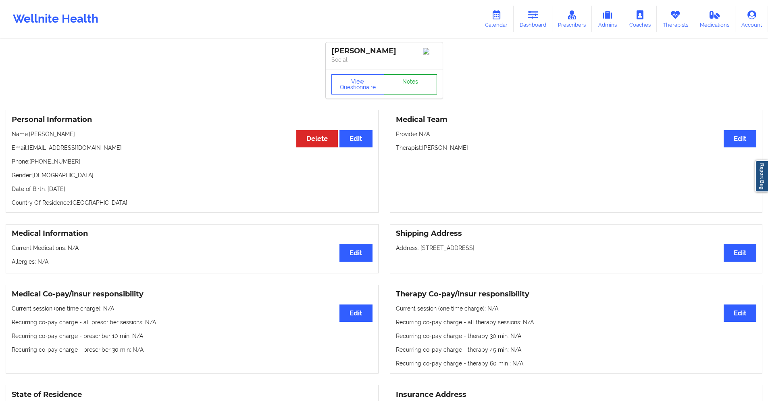
click at [411, 88] on link "Notes" at bounding box center [410, 84] width 53 height 20
